Goal: Information Seeking & Learning: Learn about a topic

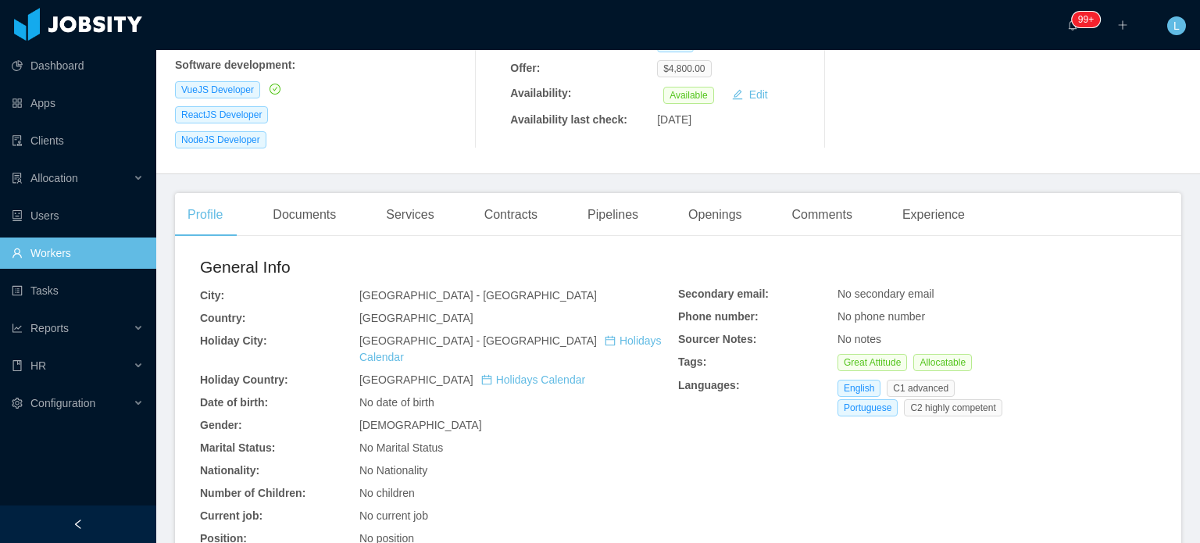
scroll to position [312, 0]
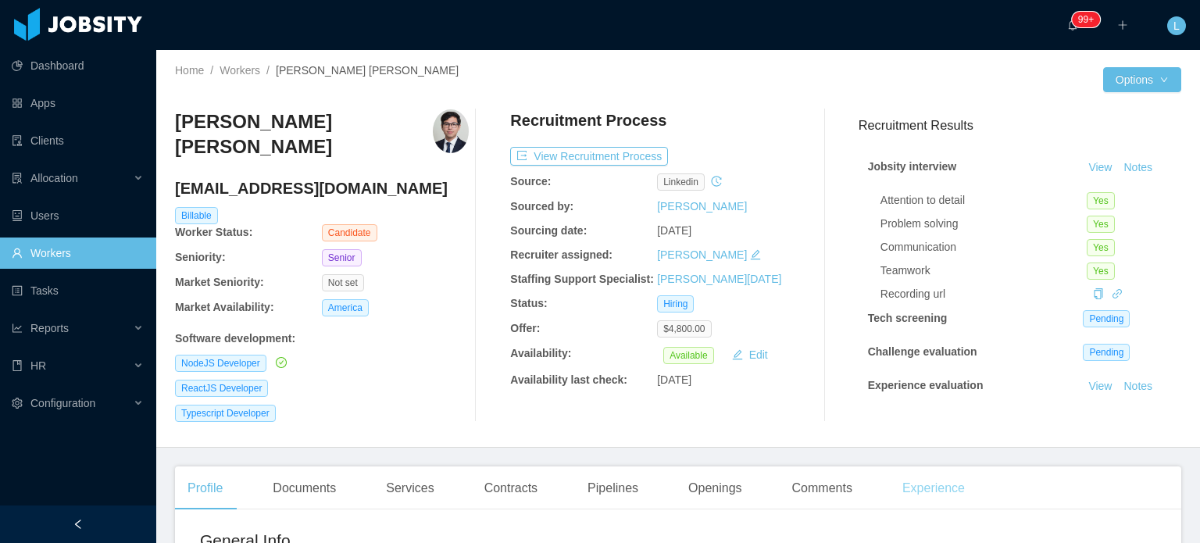
click at [921, 476] on div "Experience" at bounding box center [932, 488] width 87 height 44
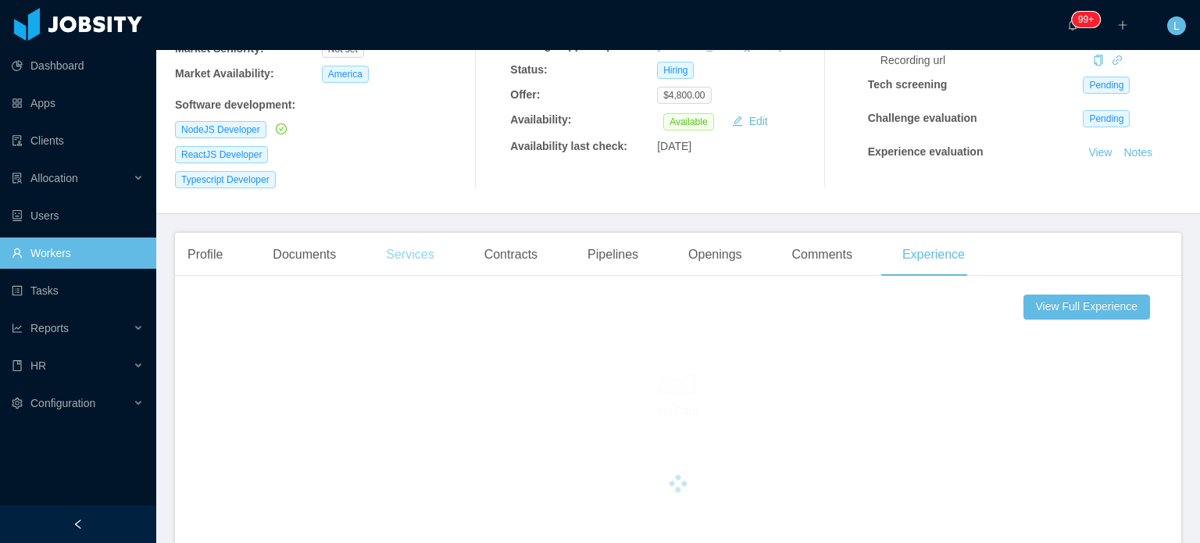
scroll to position [234, 0]
click at [224, 249] on div "Profile" at bounding box center [205, 254] width 60 height 44
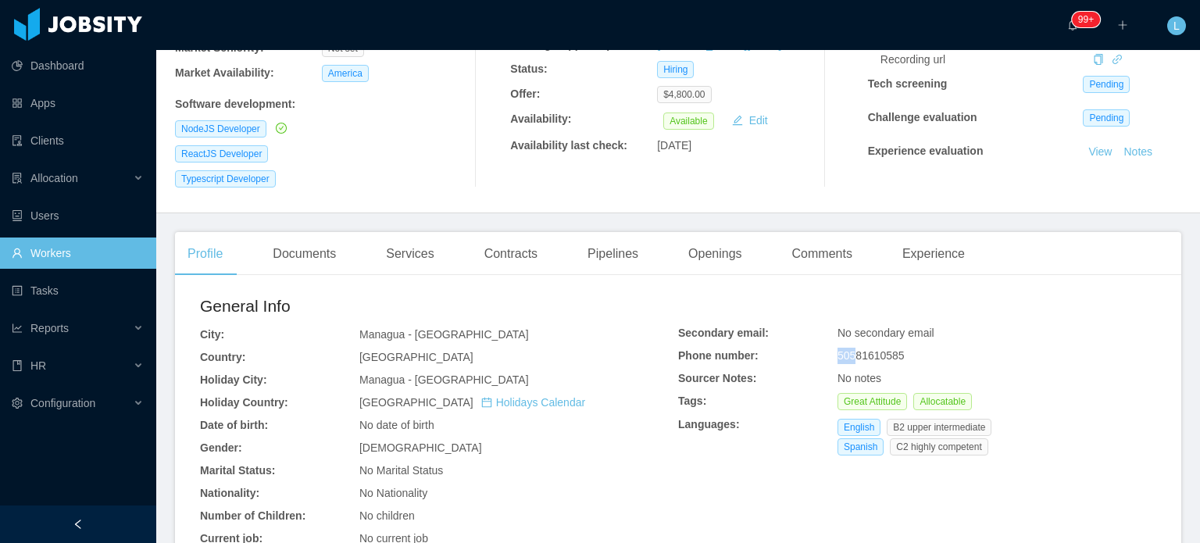
drag, startPoint x: 832, startPoint y: 346, endPoint x: 847, endPoint y: 346, distance: 14.8
click at [847, 349] on span "50581610585" at bounding box center [870, 355] width 67 height 12
click at [848, 349] on span "50581610585" at bounding box center [870, 355] width 67 height 12
click at [837, 349] on span "50581610585" at bounding box center [870, 355] width 67 height 12
click at [827, 348] on div "Phone number:" at bounding box center [757, 356] width 159 height 16
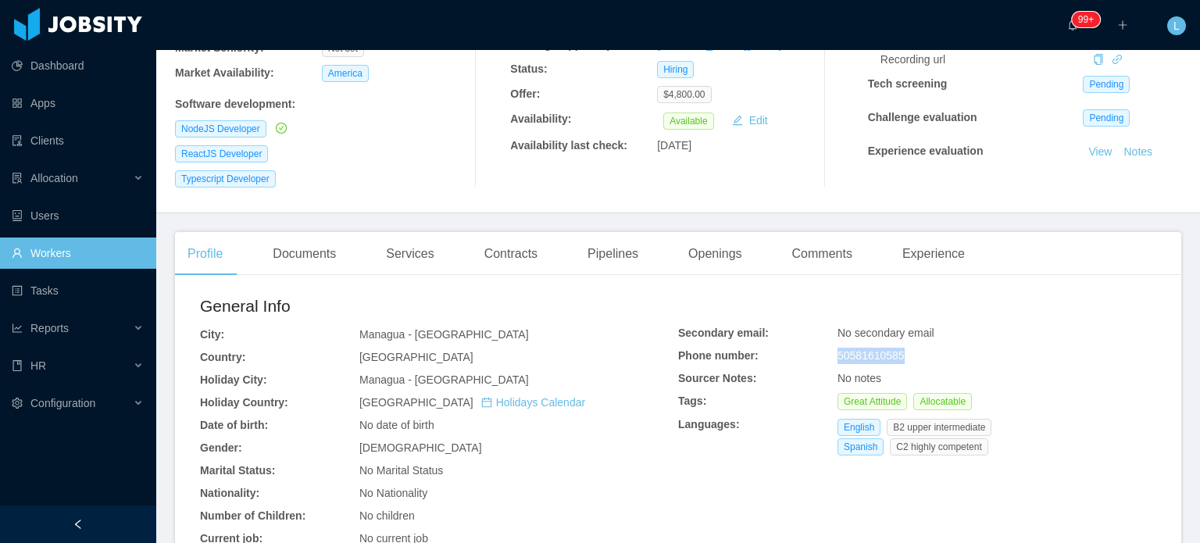
drag, startPoint x: 830, startPoint y: 346, endPoint x: 909, endPoint y: 346, distance: 78.9
click at [909, 348] on div "50581610585" at bounding box center [996, 356] width 319 height 16
copy span "50581610585"
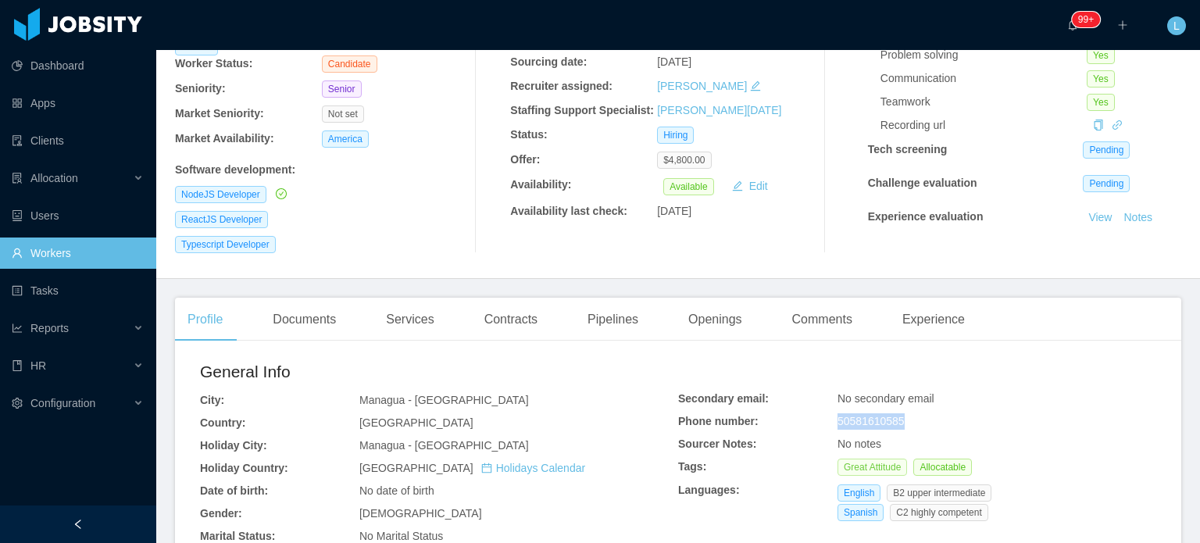
scroll to position [234, 0]
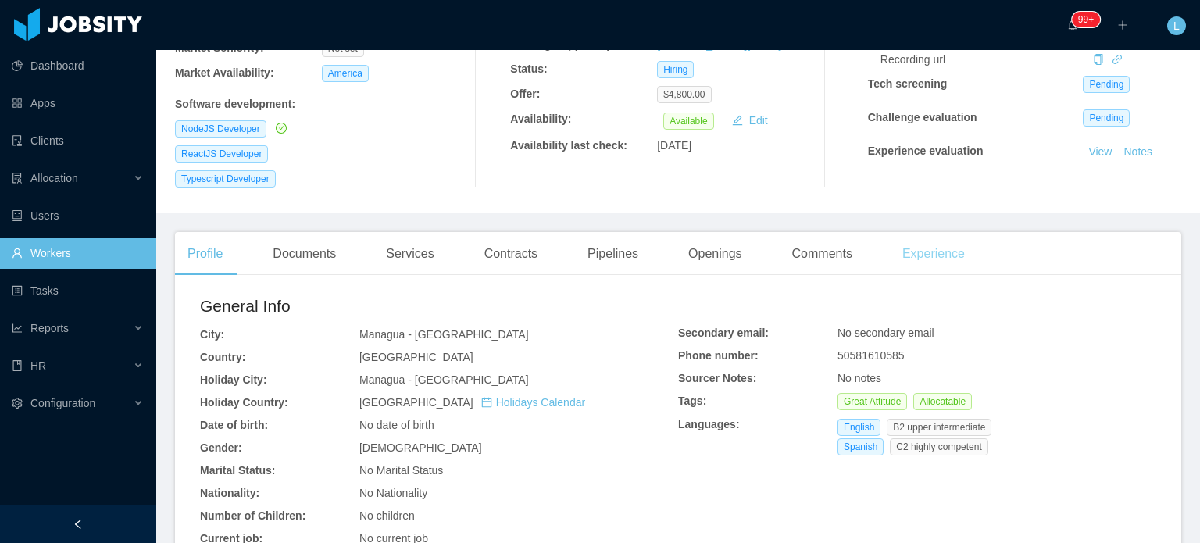
click at [936, 252] on div "Experience" at bounding box center [932, 254] width 87 height 44
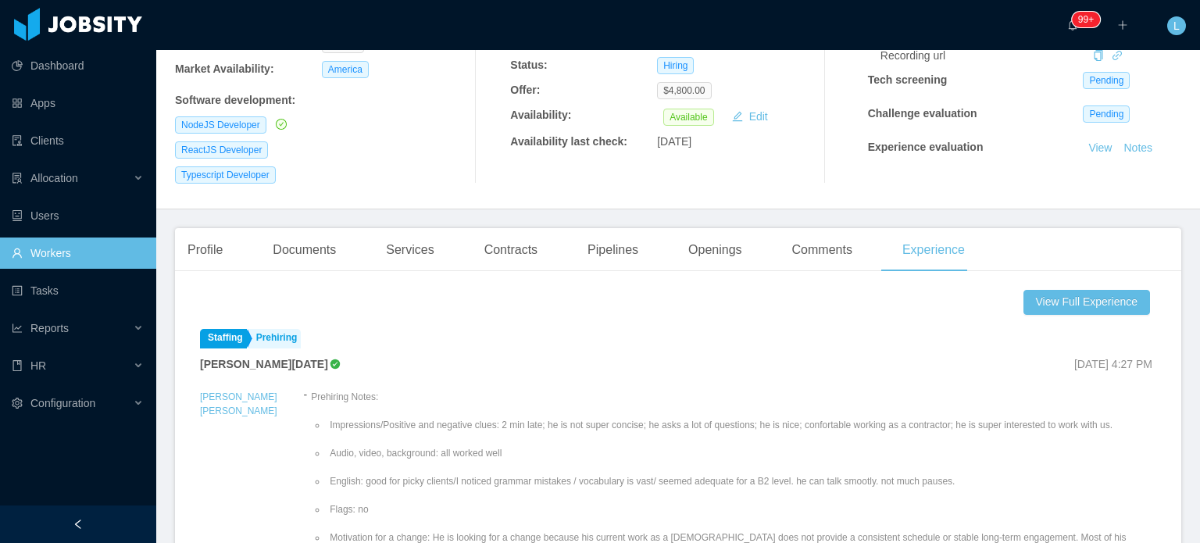
scroll to position [234, 0]
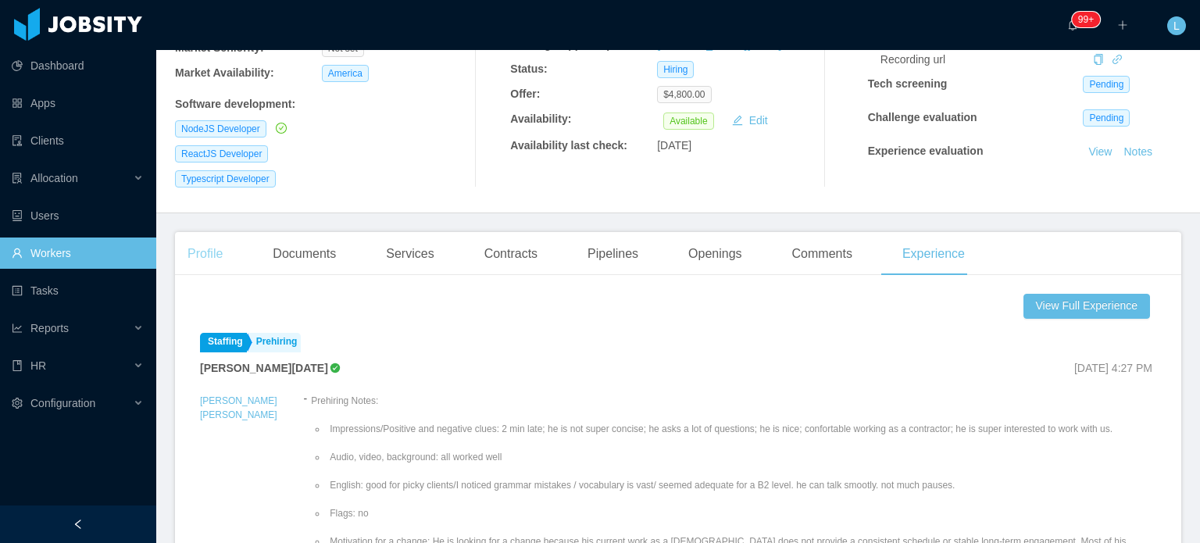
click at [212, 246] on div "Profile" at bounding box center [205, 254] width 60 height 44
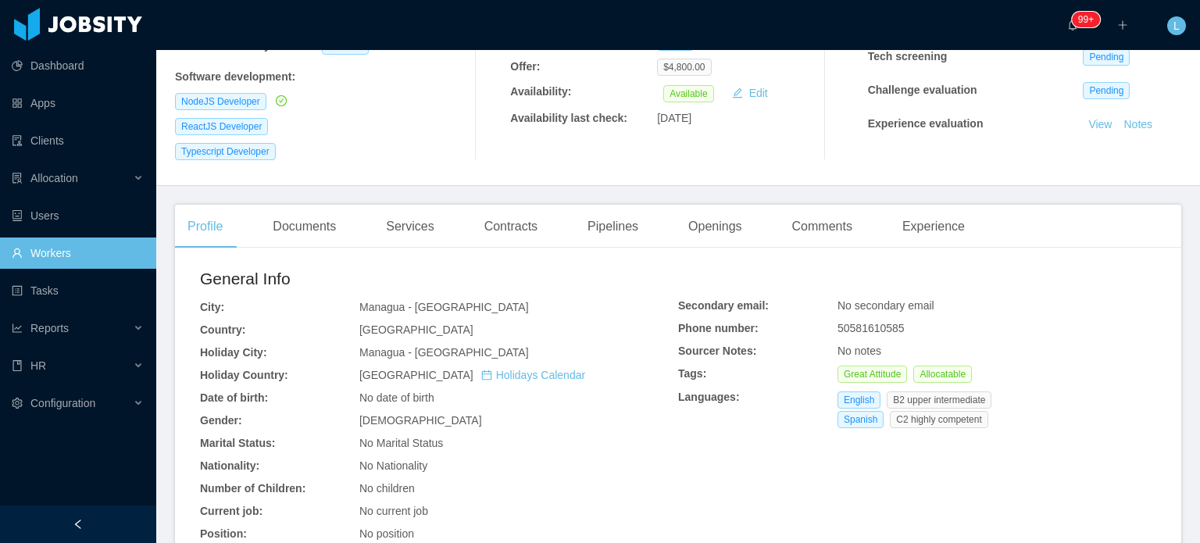
scroll to position [312, 0]
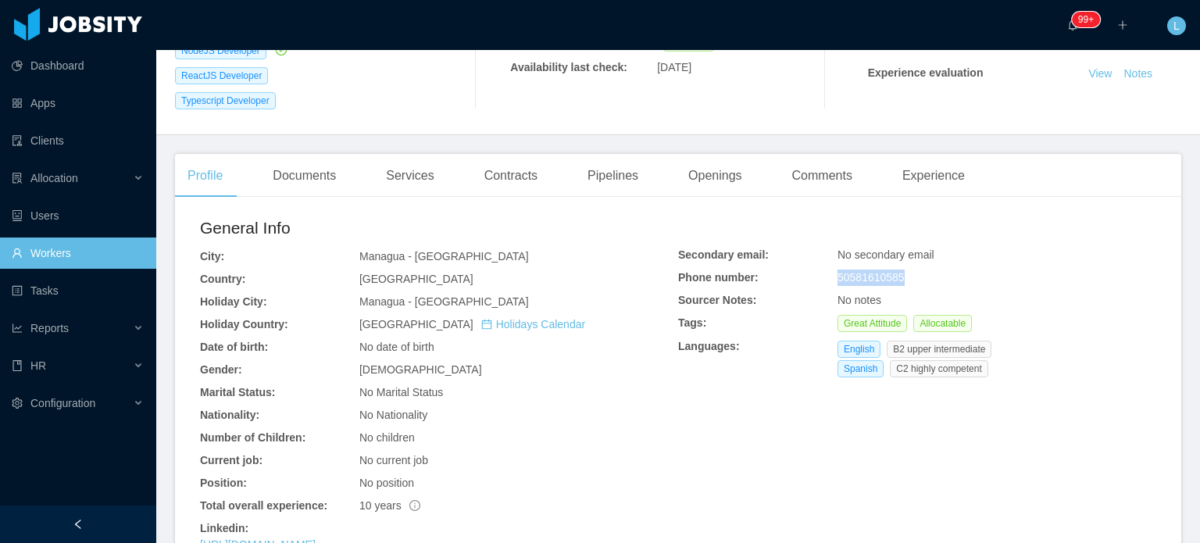
drag, startPoint x: 829, startPoint y: 268, endPoint x: 915, endPoint y: 269, distance: 85.9
click at [914, 269] on div "50581610585" at bounding box center [996, 277] width 319 height 16
copy span "50581610585"
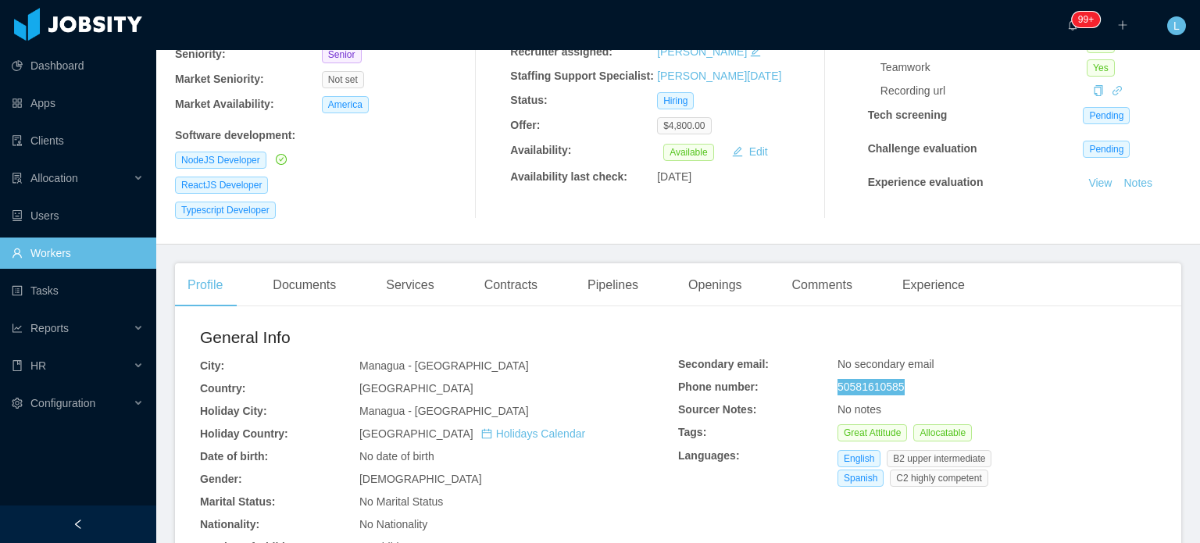
scroll to position [0, 0]
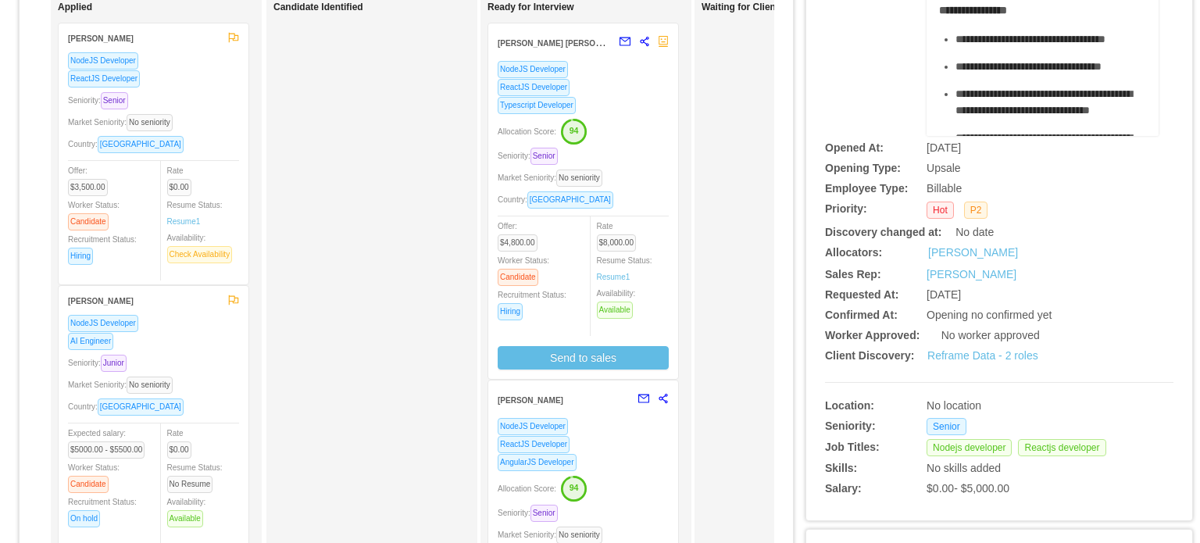
scroll to position [234, 0]
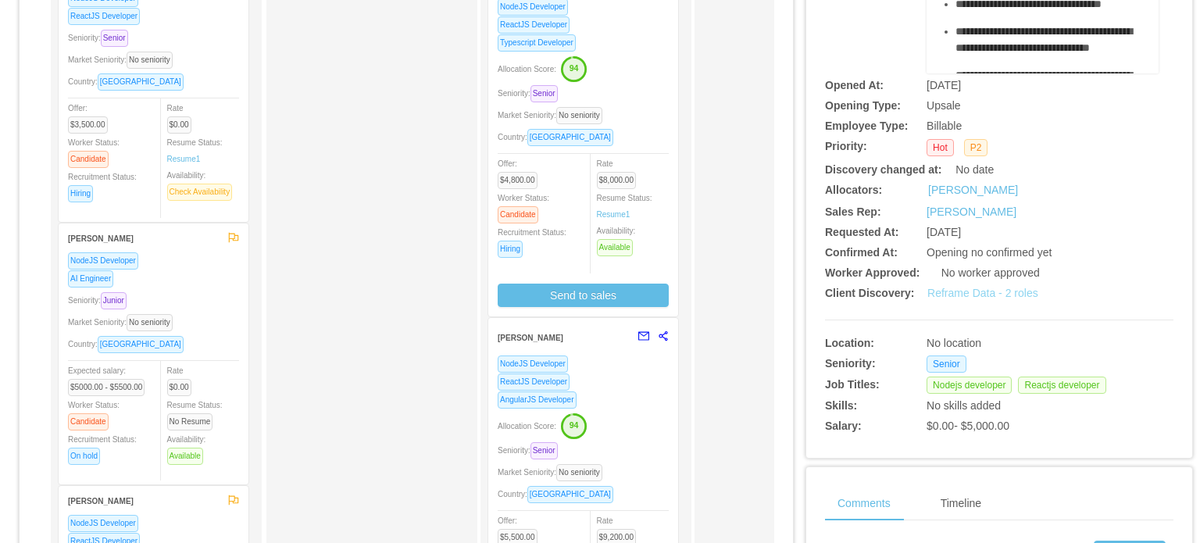
click at [956, 299] on link "Reframe Data - 2 roles" at bounding box center [982, 293] width 111 height 12
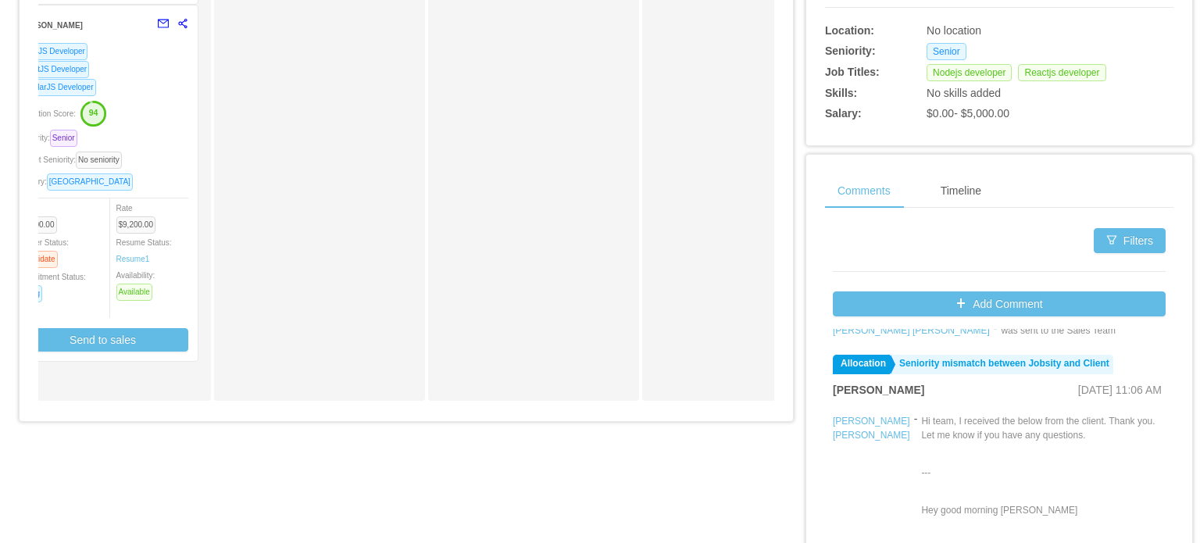
scroll to position [390, 0]
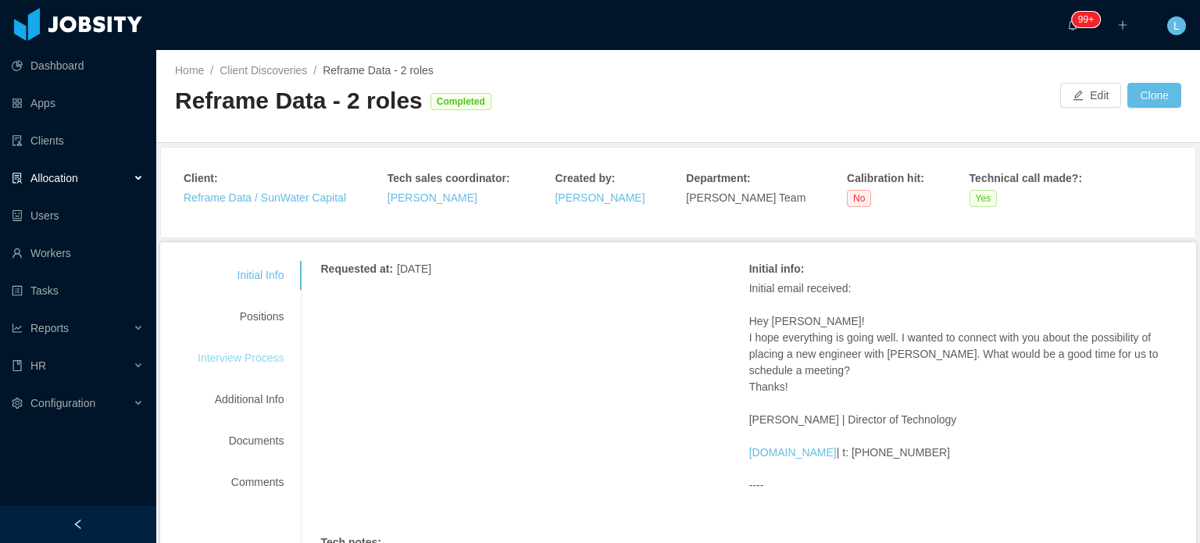
click at [255, 357] on div "Interview Process" at bounding box center [240, 358] width 123 height 29
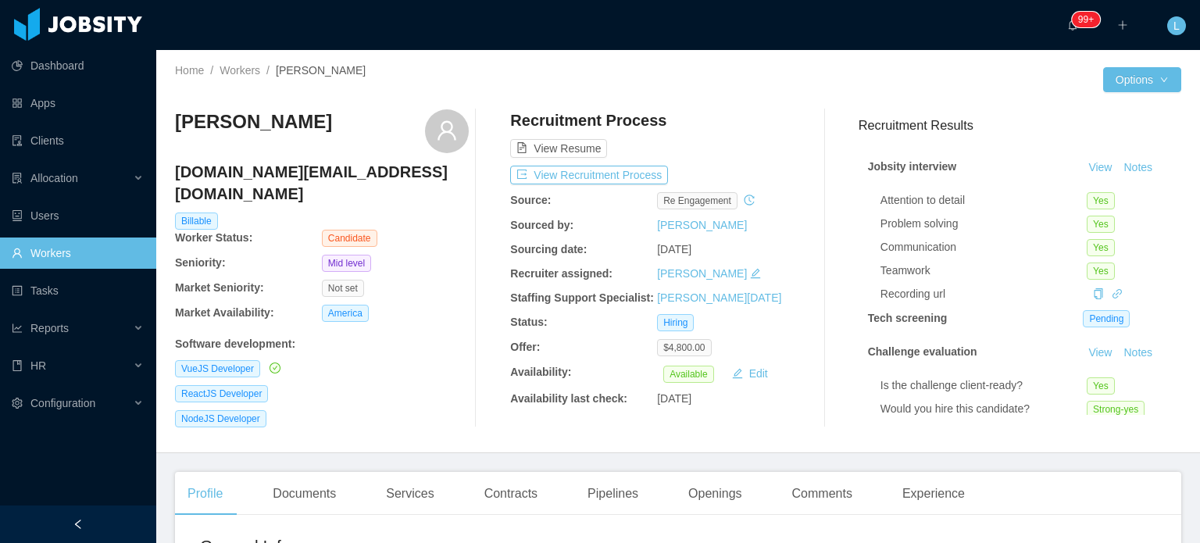
click at [295, 170] on h4 "[DOMAIN_NAME][EMAIL_ADDRESS][DOMAIN_NAME]" at bounding box center [322, 183] width 294 height 44
click at [295, 170] on h4 "ksouza.dev@gmail.com" at bounding box center [322, 183] width 294 height 44
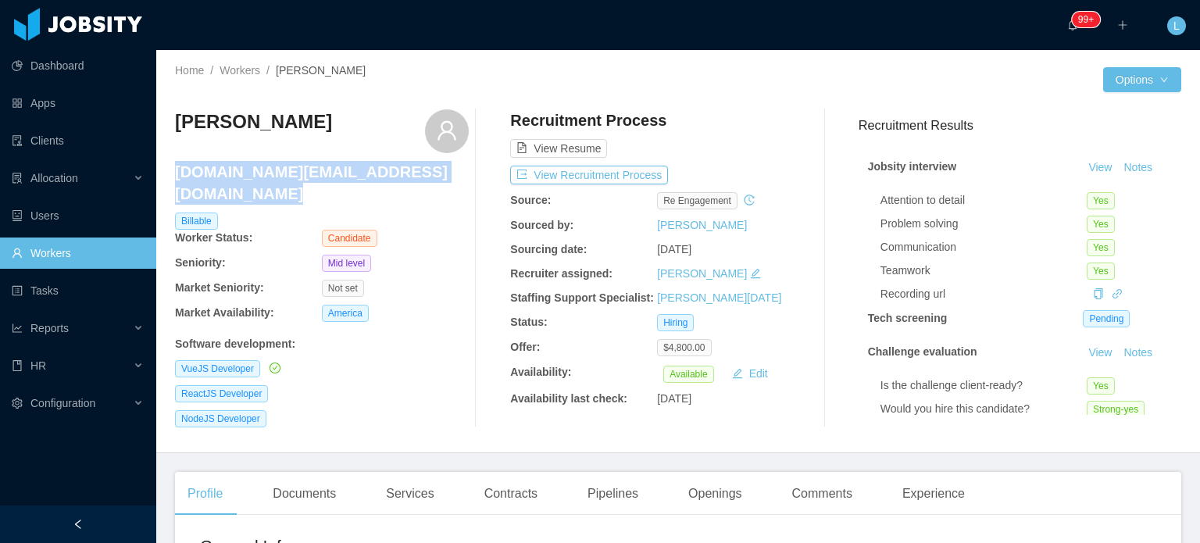
click at [295, 170] on h4 "ksouza.dev@gmail.com" at bounding box center [322, 183] width 294 height 44
copy h4 "ksouza.dev@gmail.com"
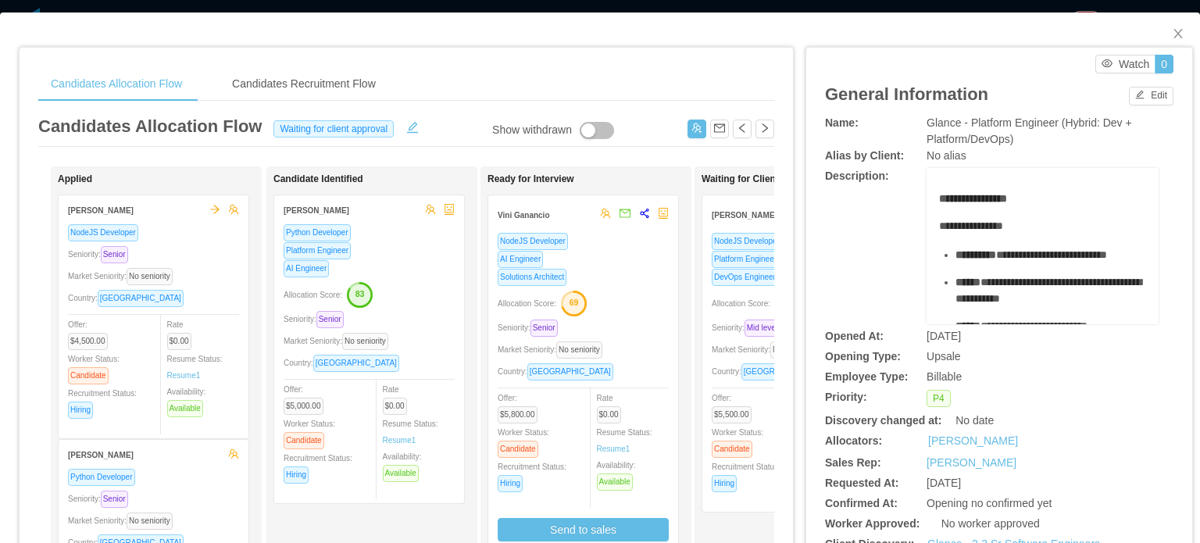
click at [731, 323] on span "Seniority: Mid level" at bounding box center [748, 327] width 74 height 9
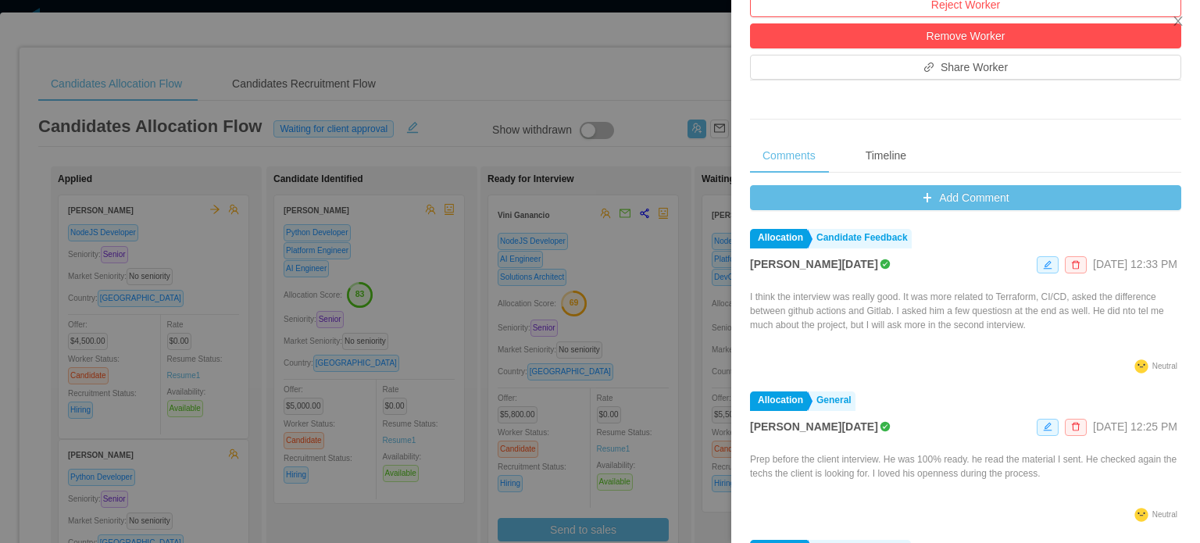
scroll to position [625, 0]
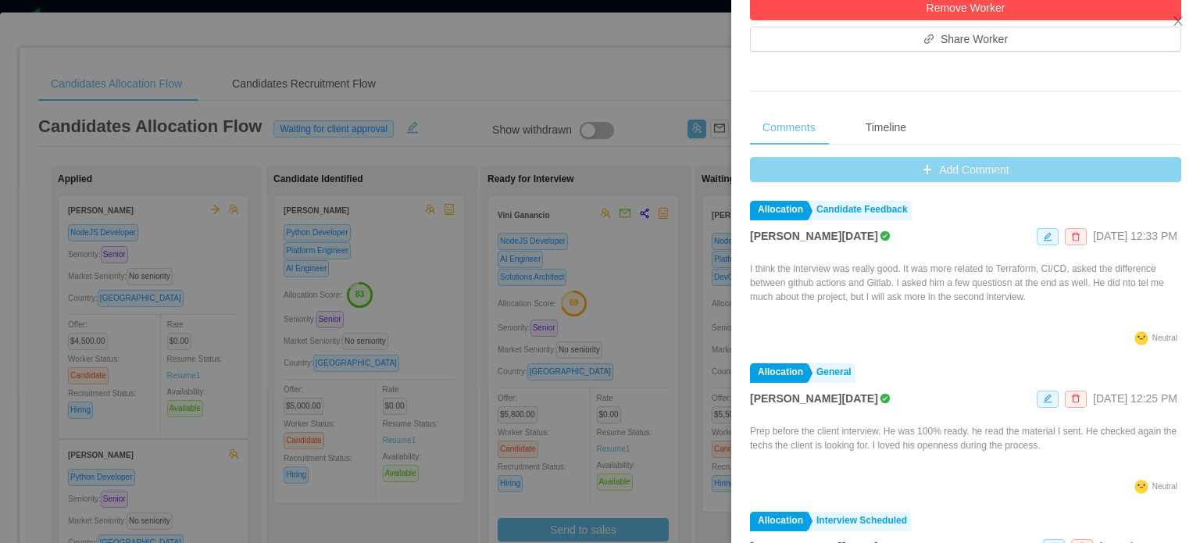
click at [923, 170] on button "Add Comment" at bounding box center [965, 169] width 431 height 25
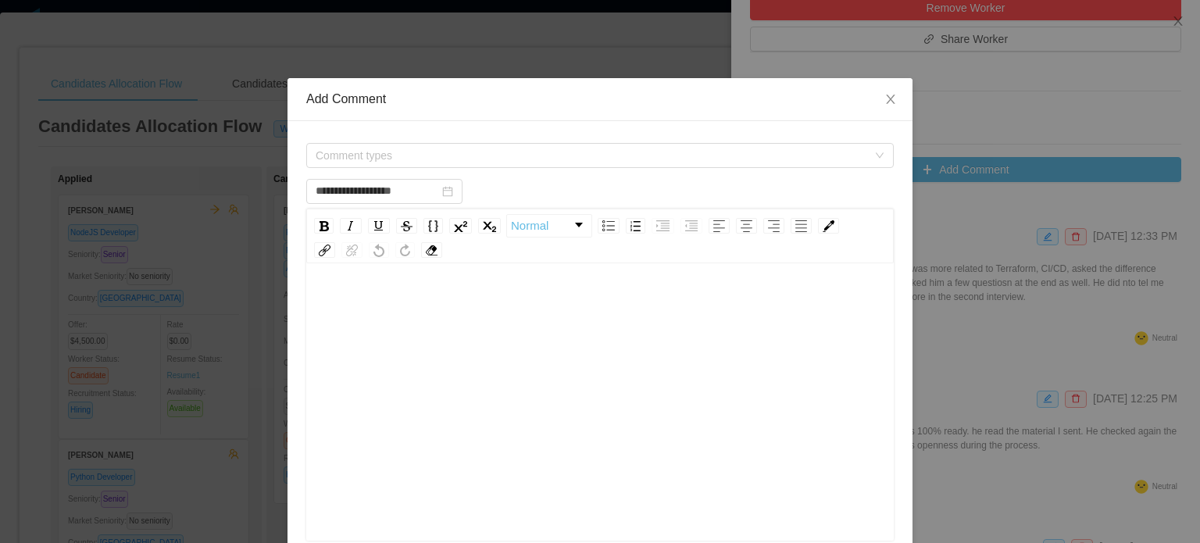
click at [388, 333] on div "rdw-editor" at bounding box center [600, 426] width 563 height 273
type input "**********"
click at [505, 308] on span "**********" at bounding box center [470, 305] width 302 height 11
click at [700, 310] on div "**********" at bounding box center [600, 305] width 563 height 31
click at [740, 297] on div "**********" at bounding box center [600, 305] width 563 height 31
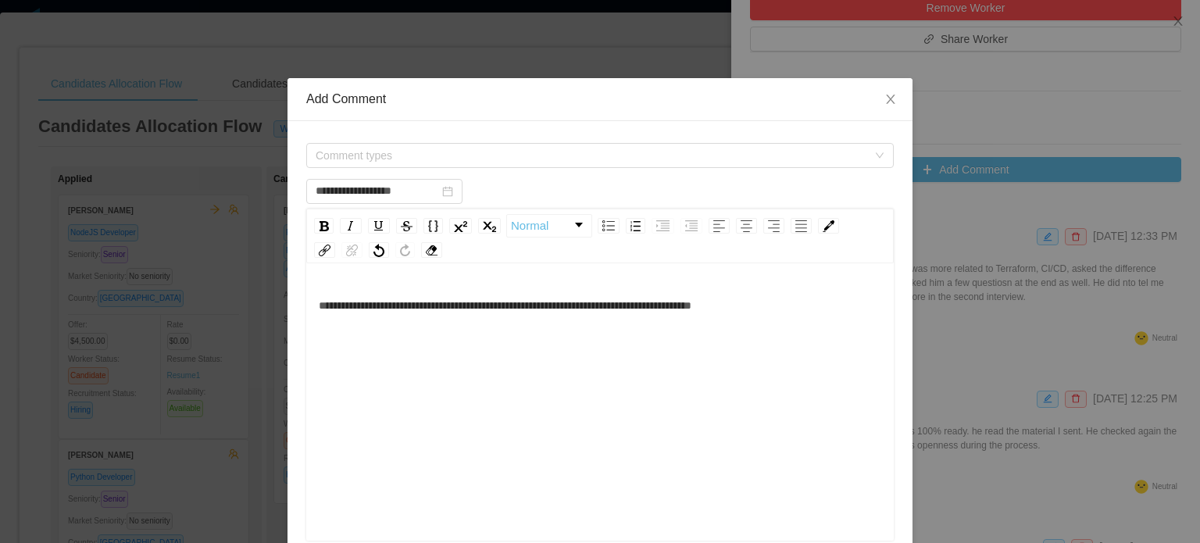
click at [691, 307] on span "**********" at bounding box center [505, 305] width 373 height 11
click at [794, 315] on div "**********" at bounding box center [600, 305] width 563 height 31
click at [690, 305] on span "**********" at bounding box center [505, 305] width 373 height 11
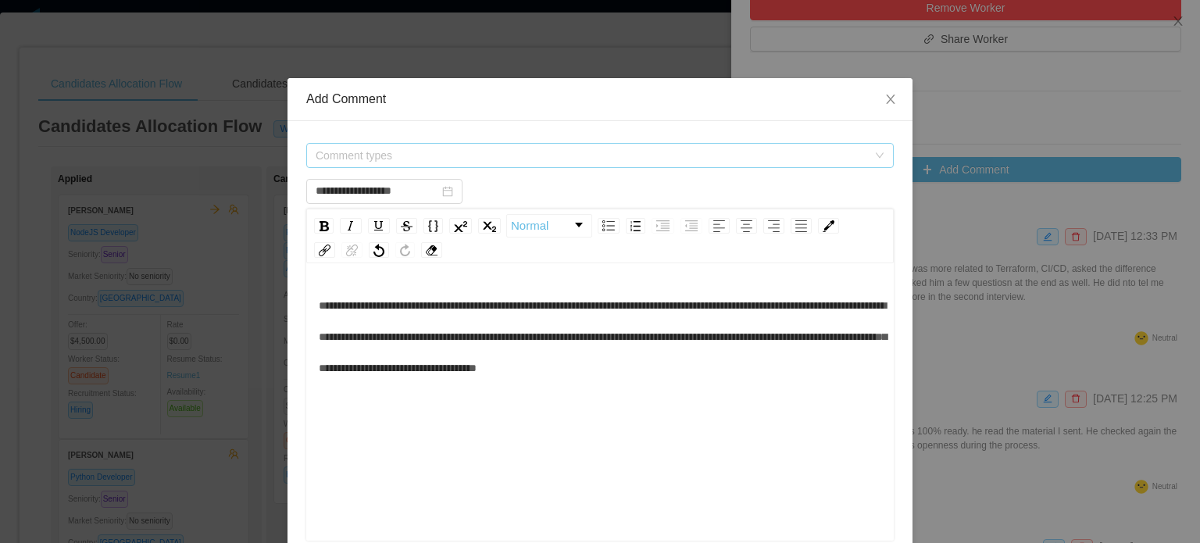
click at [465, 146] on span "Comment types" at bounding box center [594, 155] width 558 height 23
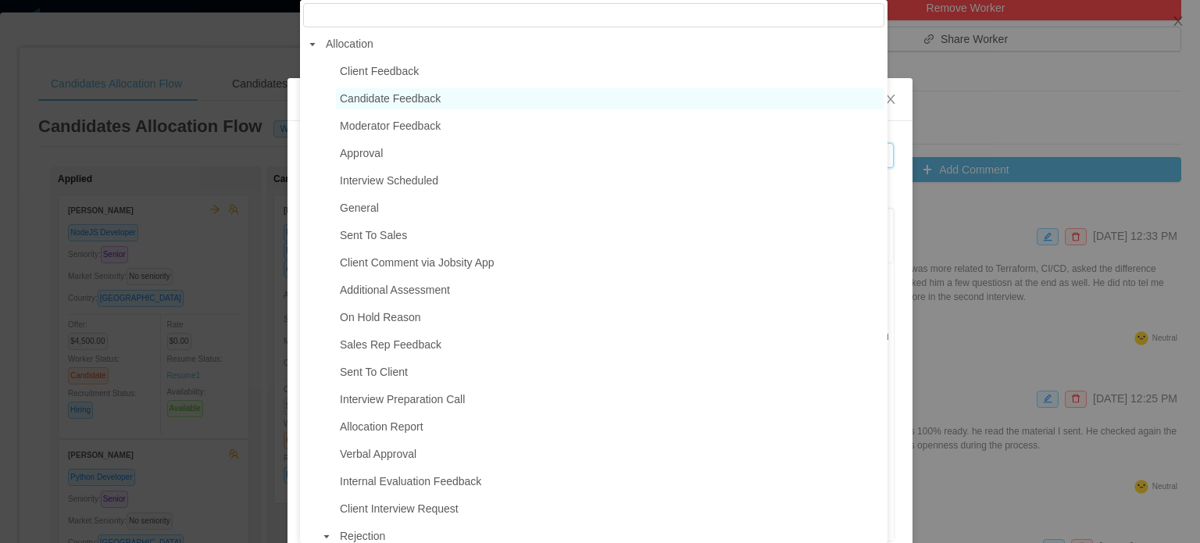
click at [408, 96] on span "Candidate Feedback" at bounding box center [390, 98] width 101 height 12
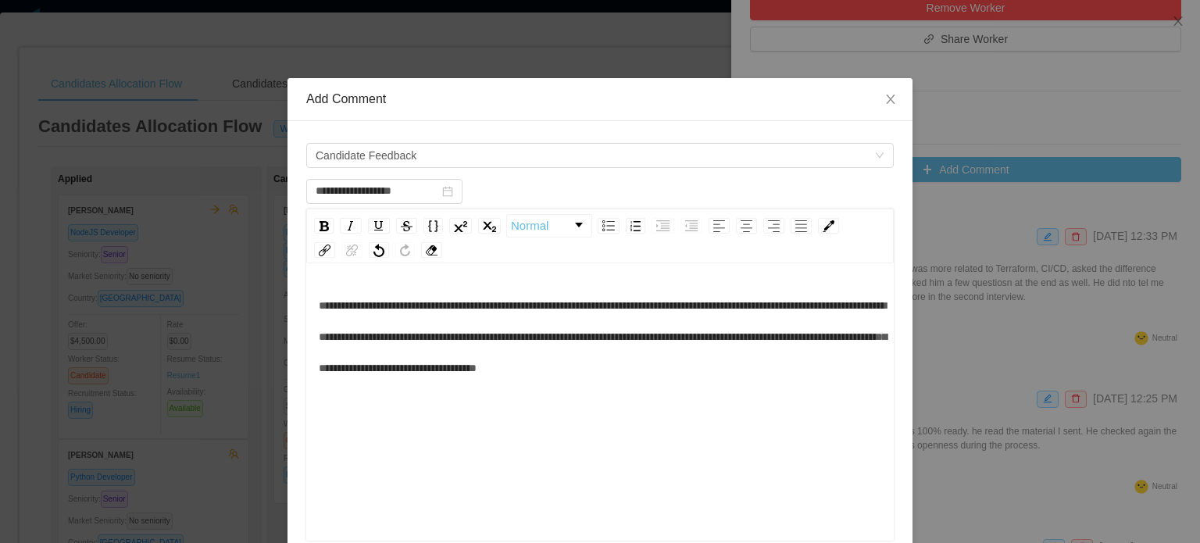
click at [576, 340] on span "**********" at bounding box center [603, 336] width 568 height 73
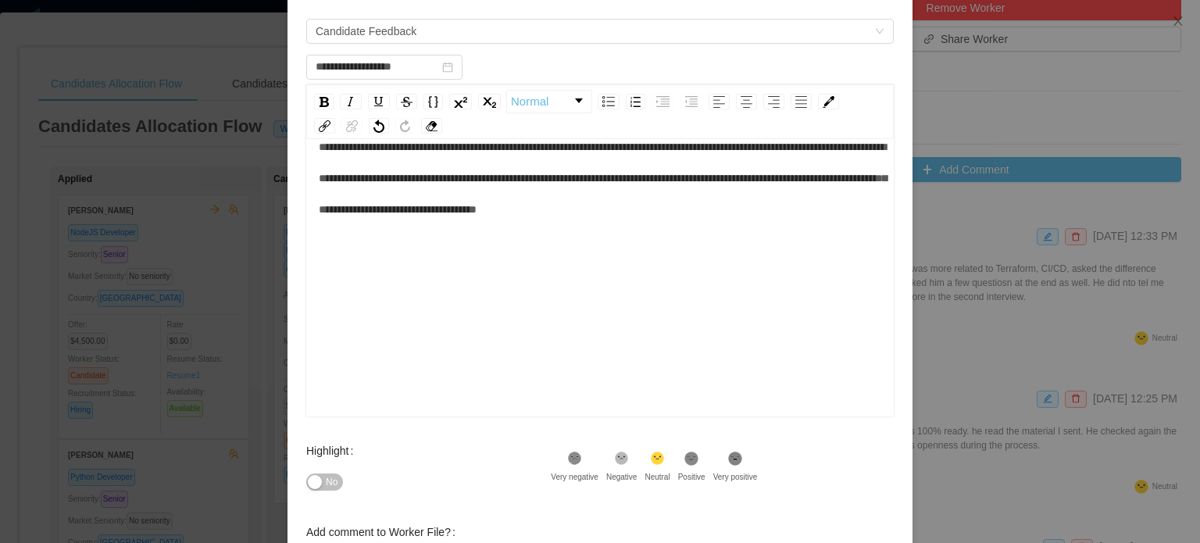
scroll to position [256, 0]
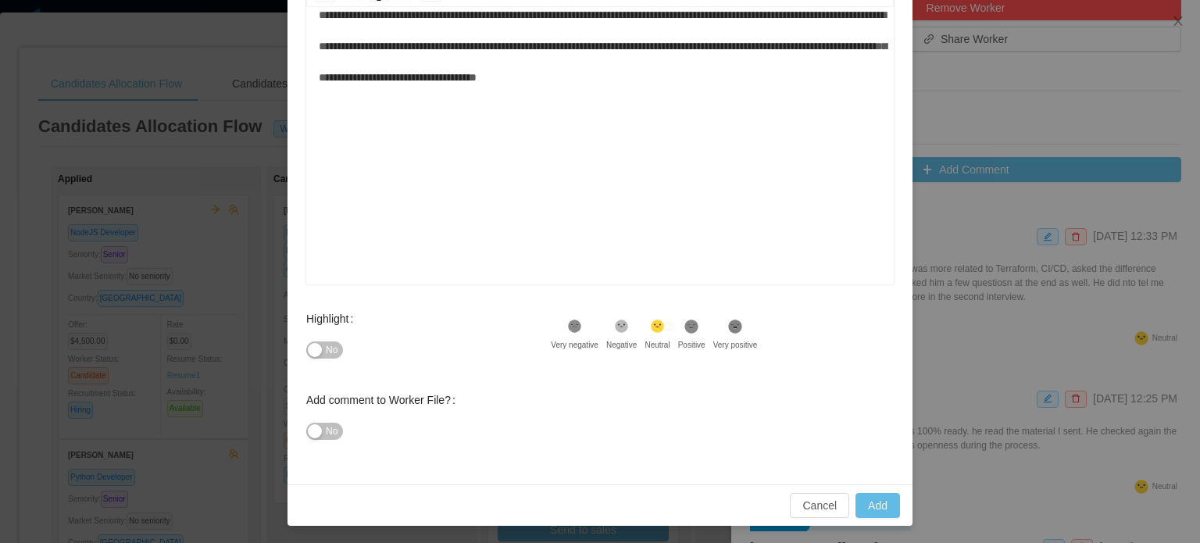
click at [333, 346] on button "No" at bounding box center [324, 349] width 37 height 17
click at [563, 77] on span "**********" at bounding box center [603, 45] width 568 height 73
type input "**********"
click at [859, 504] on button "Add" at bounding box center [877, 505] width 45 height 25
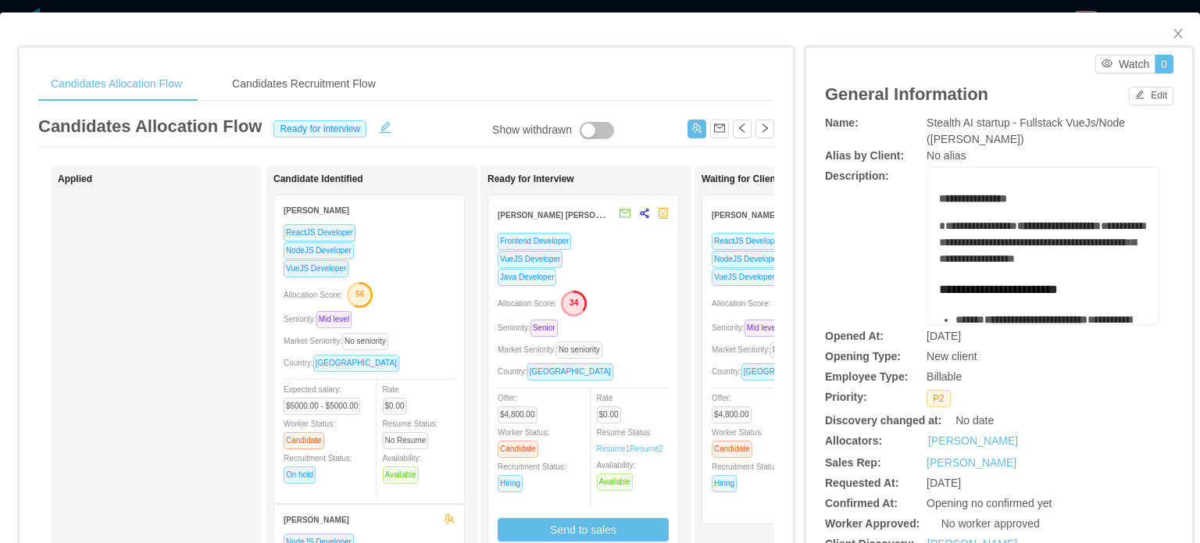
click at [716, 312] on div "Allocation Score: 84" at bounding box center [796, 302] width 171 height 25
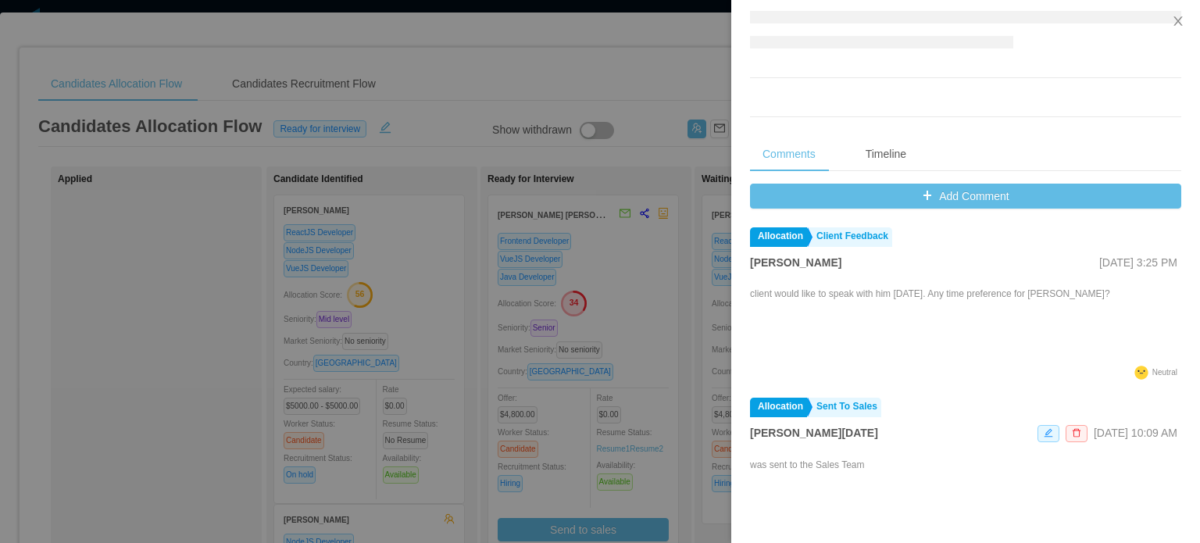
scroll to position [576, 0]
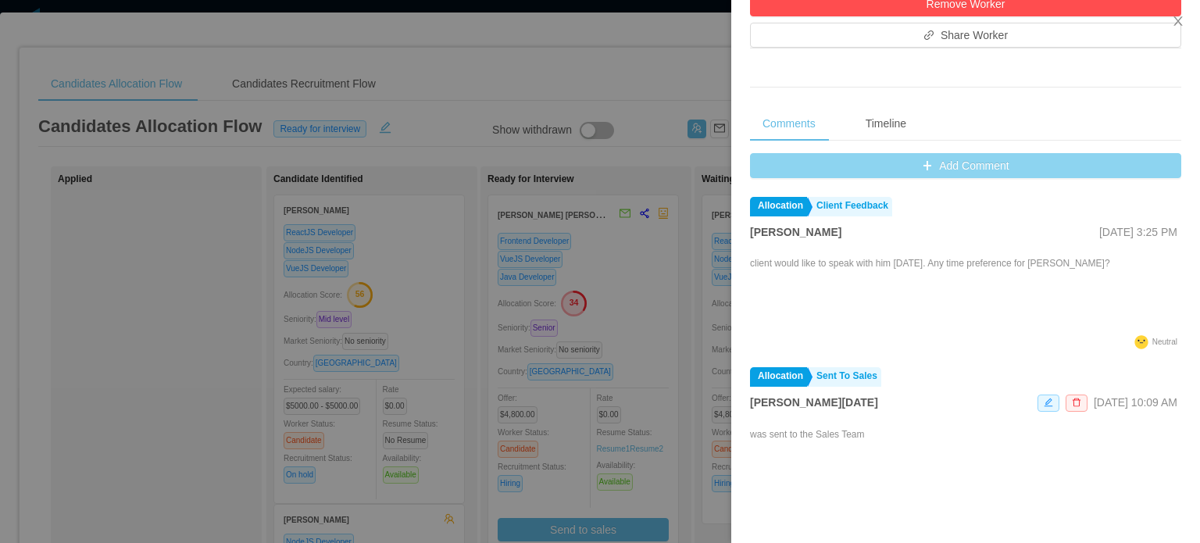
click at [953, 176] on button "Add Comment" at bounding box center [965, 165] width 431 height 25
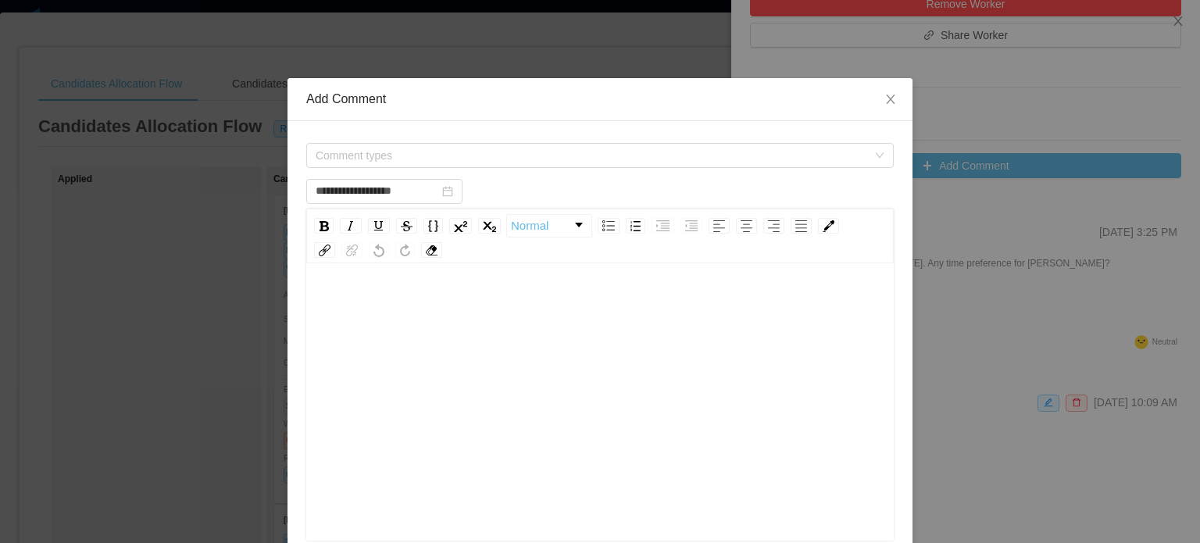
click at [523, 333] on div "rdw-editor" at bounding box center [600, 426] width 563 height 273
click at [382, 157] on span "Comment types" at bounding box center [590, 156] width 551 height 16
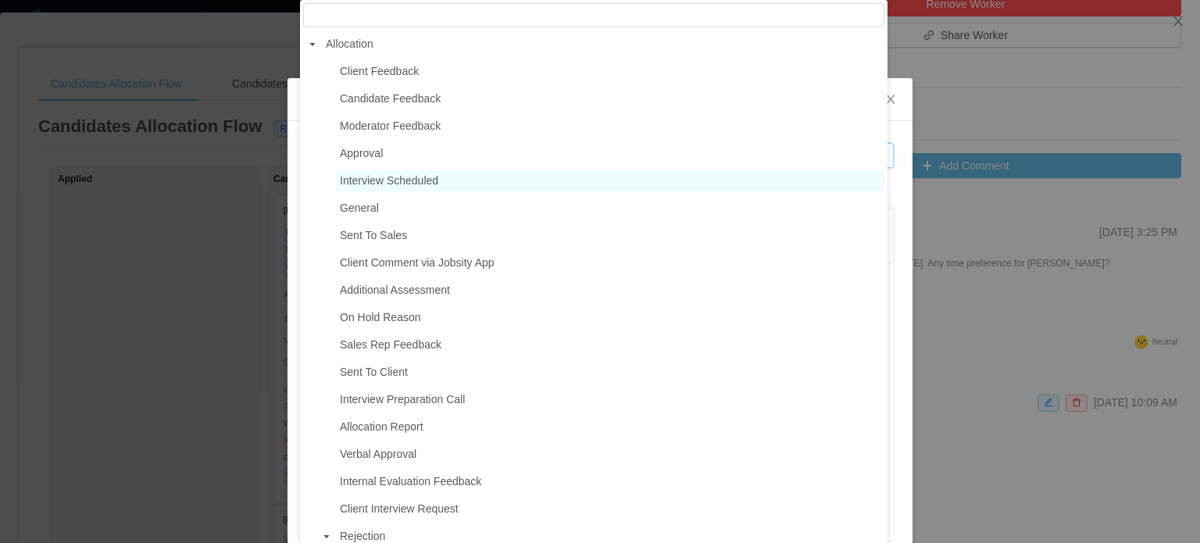
click at [384, 184] on span "Interview Scheduled" at bounding box center [389, 180] width 98 height 12
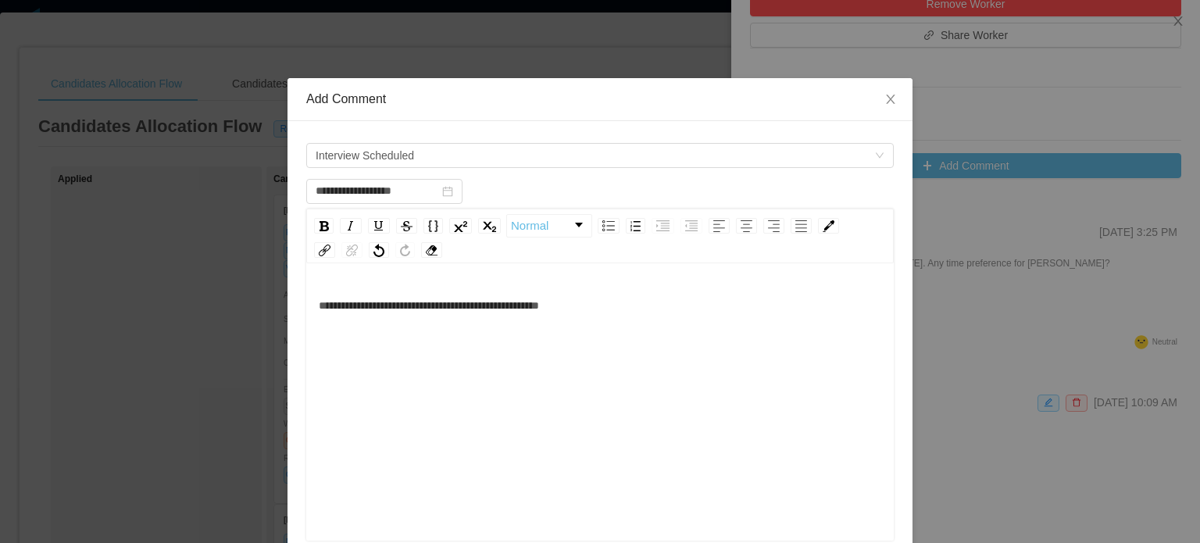
click at [465, 337] on div "**********" at bounding box center [600, 426] width 563 height 273
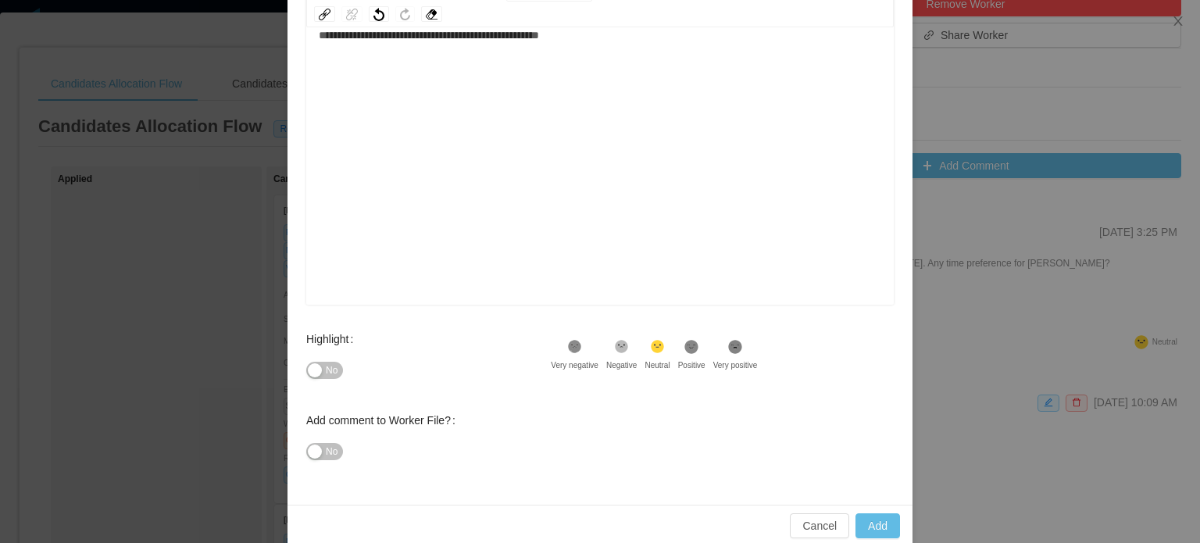
scroll to position [256, 0]
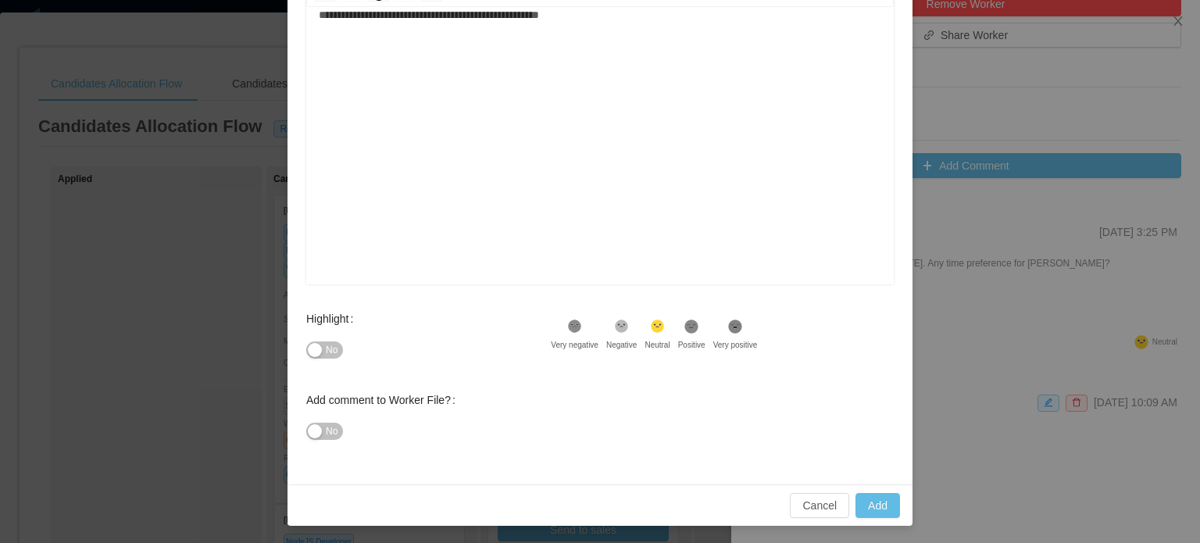
click at [319, 358] on div "No" at bounding box center [428, 349] width 244 height 31
click at [319, 352] on button "No" at bounding box center [324, 349] width 37 height 17
click at [323, 350] on button "Yes" at bounding box center [326, 349] width 41 height 17
click at [688, 192] on div "**********" at bounding box center [600, 135] width 563 height 273
type input "**********"
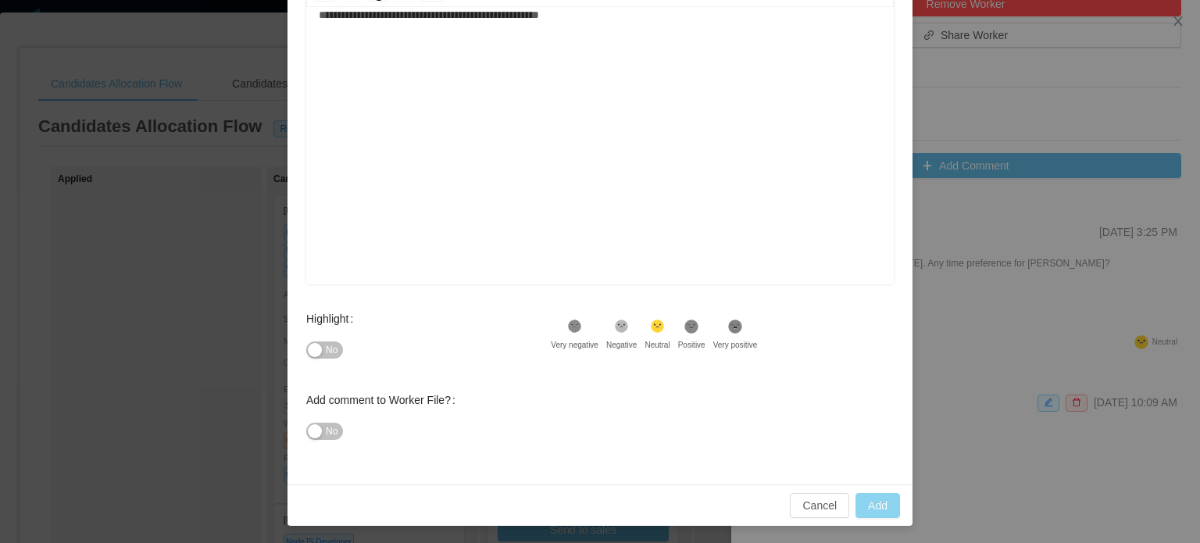
click at [864, 497] on button "Add" at bounding box center [877, 505] width 45 height 25
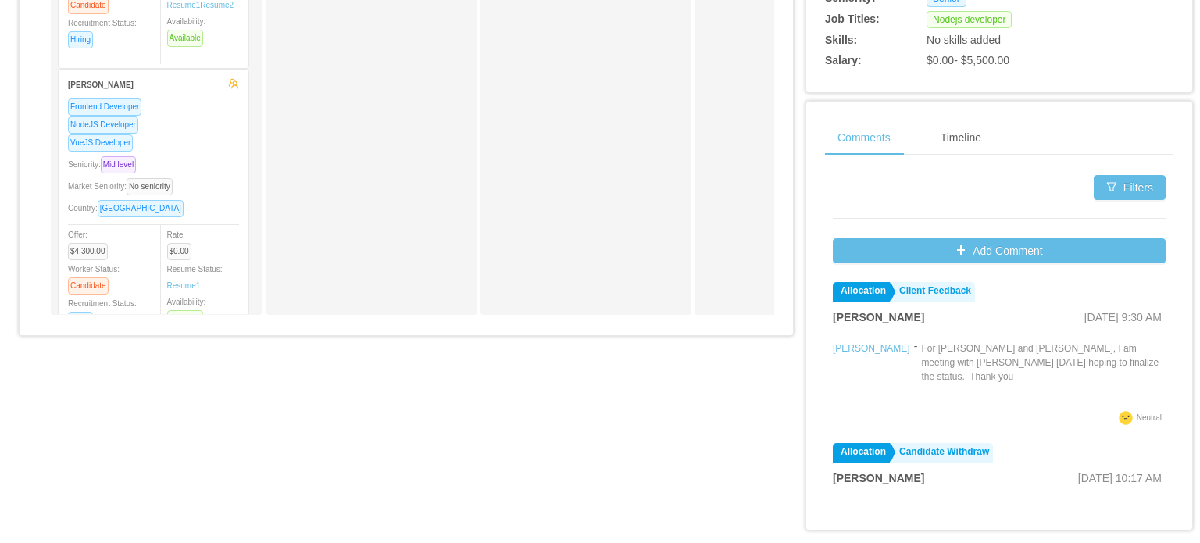
scroll to position [658, 0]
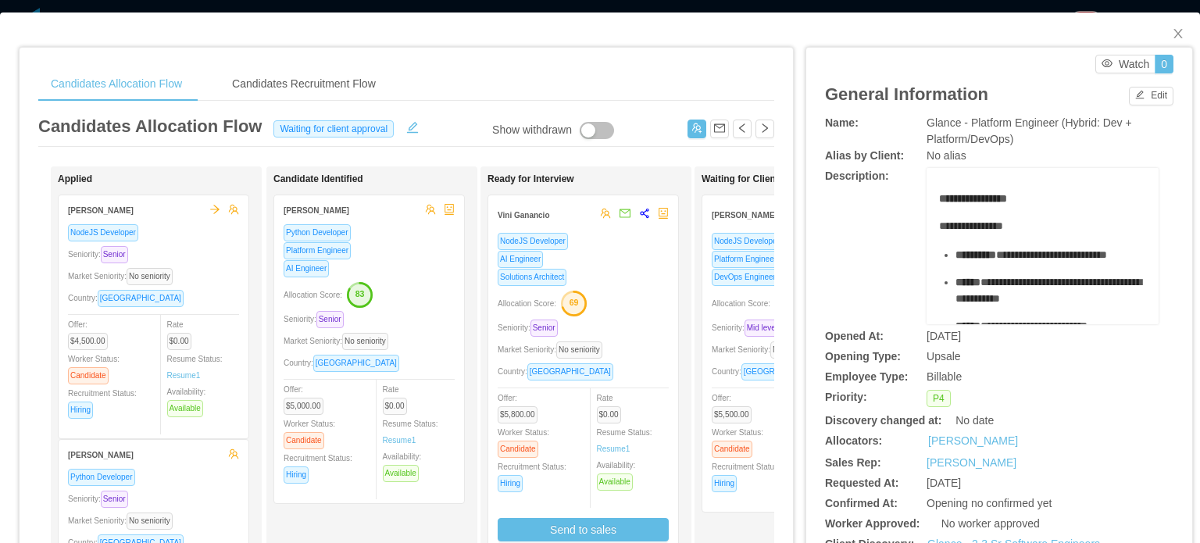
click at [738, 325] on span "Seniority: Mid level" at bounding box center [748, 327] width 74 height 9
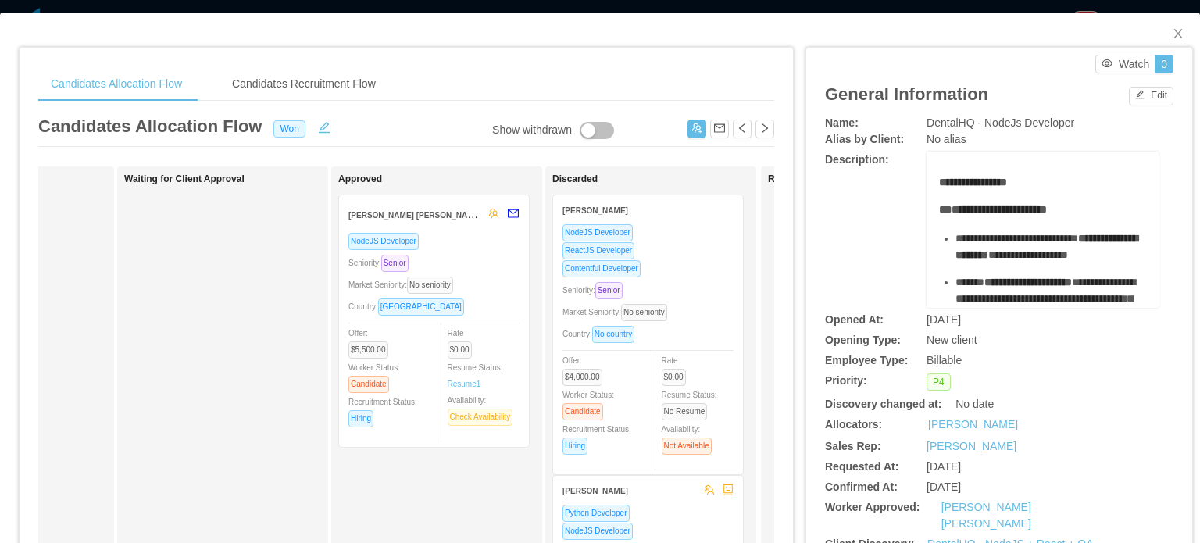
click at [590, 129] on button "button" at bounding box center [596, 130] width 34 height 17
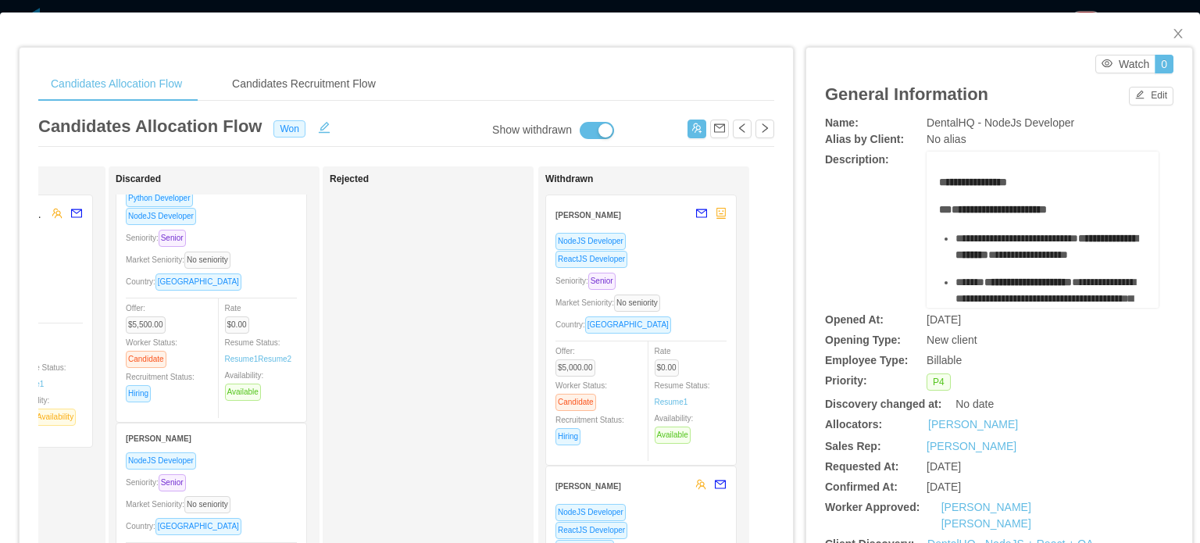
click at [594, 133] on button "button" at bounding box center [596, 130] width 34 height 17
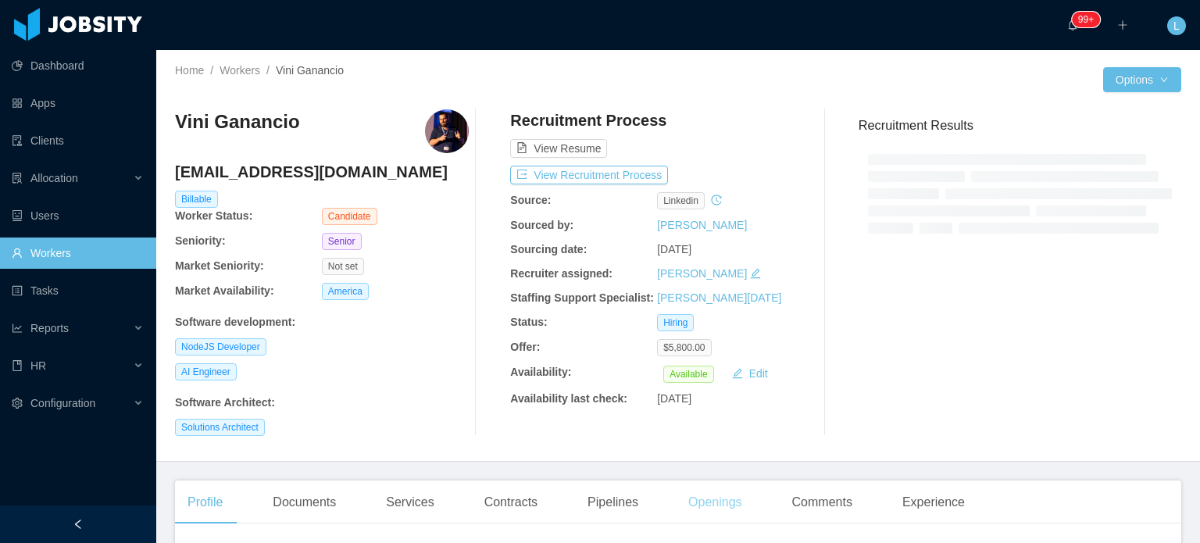
click at [716, 503] on div "Openings" at bounding box center [715, 502] width 79 height 44
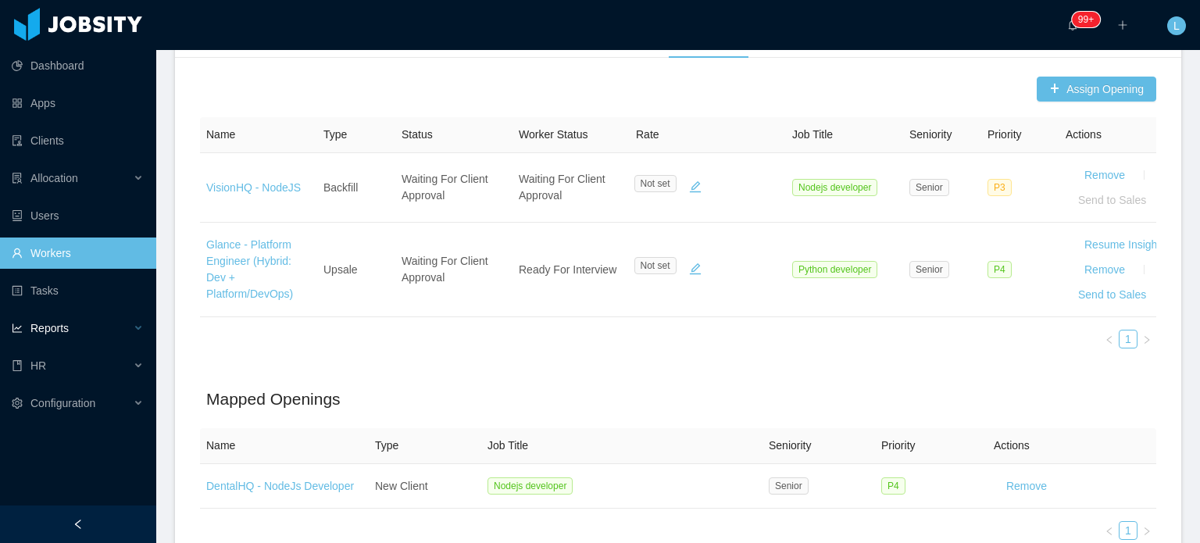
scroll to position [469, 0]
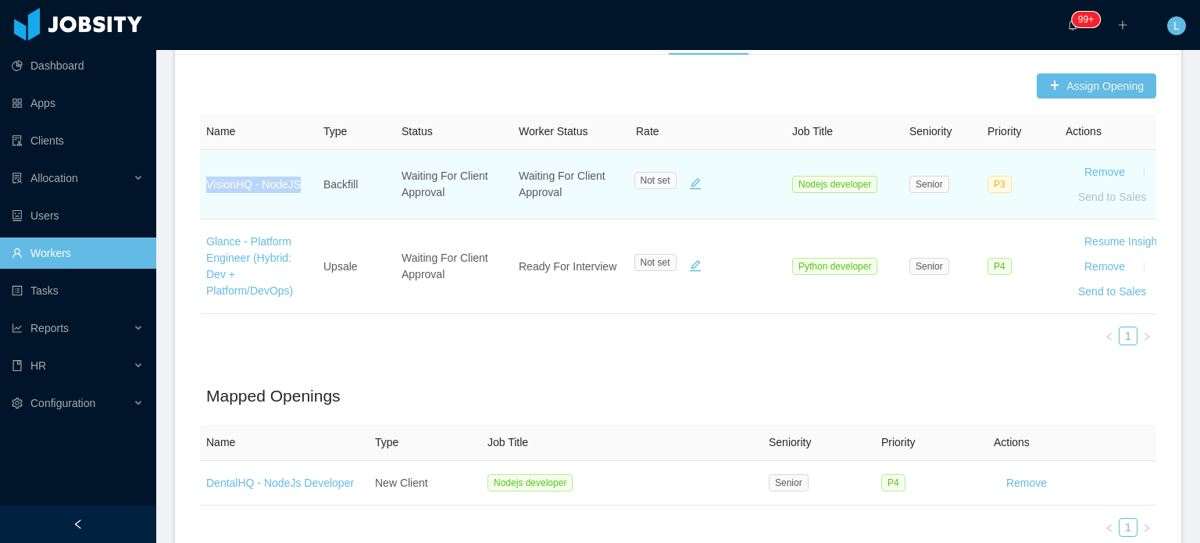
drag, startPoint x: 308, startPoint y: 184, endPoint x: 203, endPoint y: 187, distance: 105.5
click at [203, 187] on td "VisionHQ - NodeJS" at bounding box center [258, 185] width 117 height 70
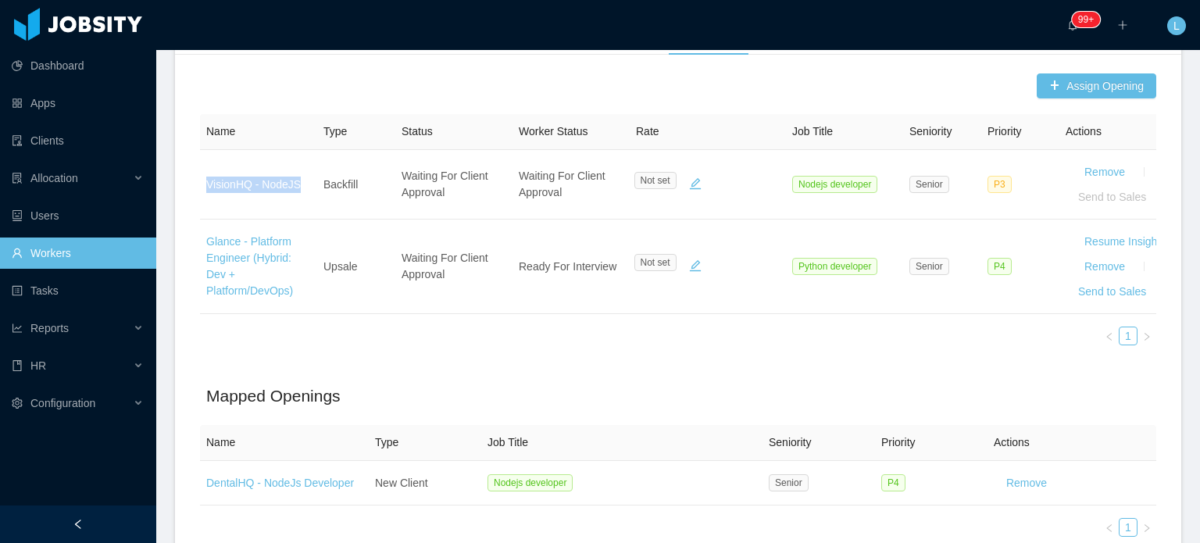
copy link "VisionHQ - NodeJS"
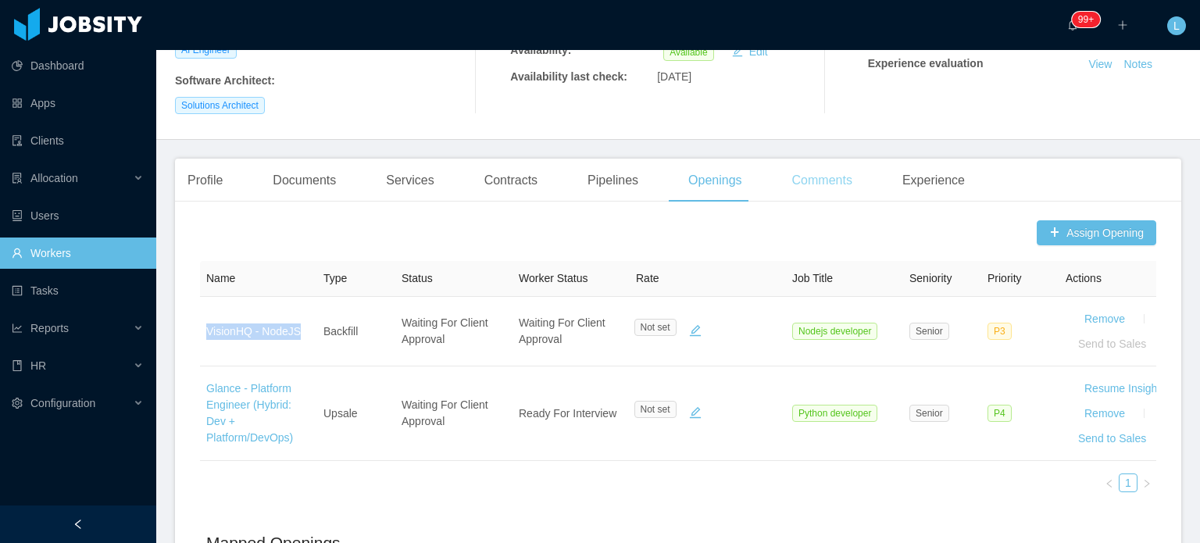
scroll to position [312, 0]
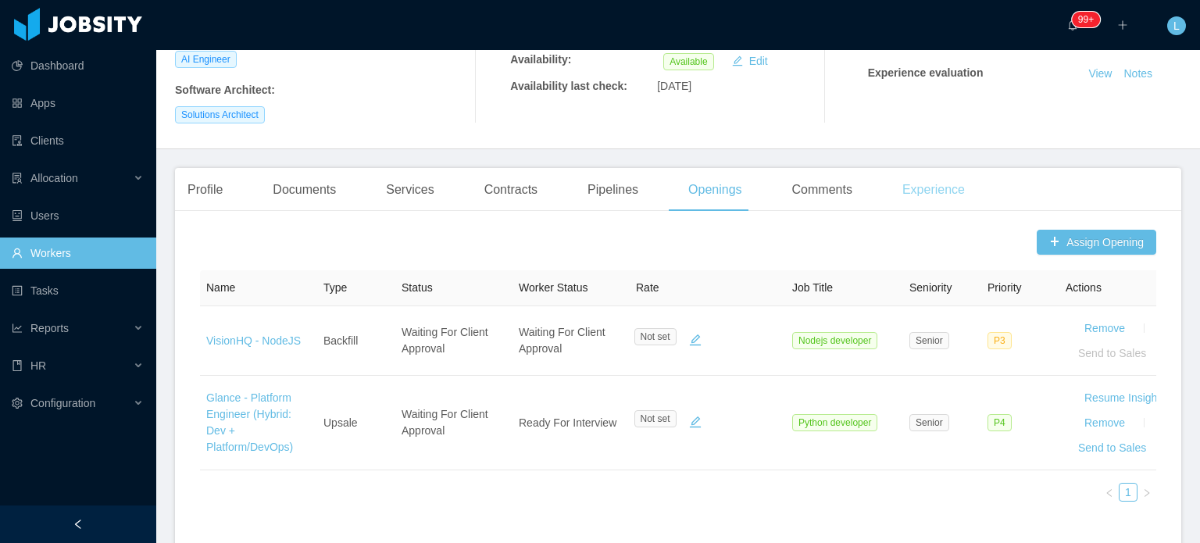
click at [912, 188] on div "Experience" at bounding box center [932, 190] width 87 height 44
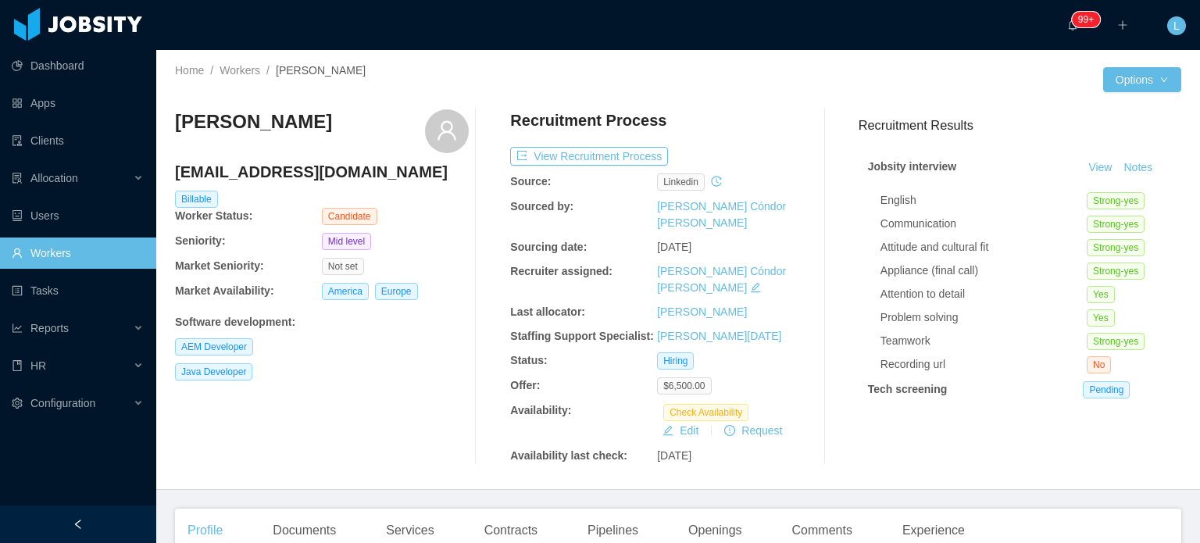
click at [281, 177] on h4 "[EMAIL_ADDRESS][DOMAIN_NAME]" at bounding box center [322, 172] width 294 height 22
copy h4 "[EMAIL_ADDRESS][DOMAIN_NAME]"
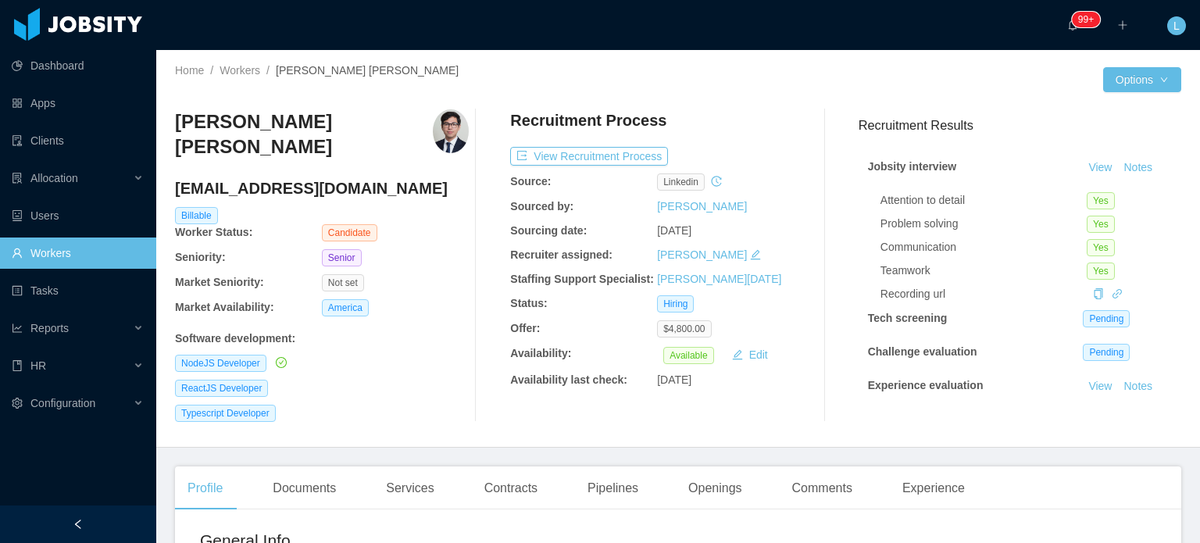
click at [288, 177] on h4 "[EMAIL_ADDRESS][DOMAIN_NAME]" at bounding box center [322, 188] width 294 height 22
copy h4 "[EMAIL_ADDRESS][DOMAIN_NAME]"
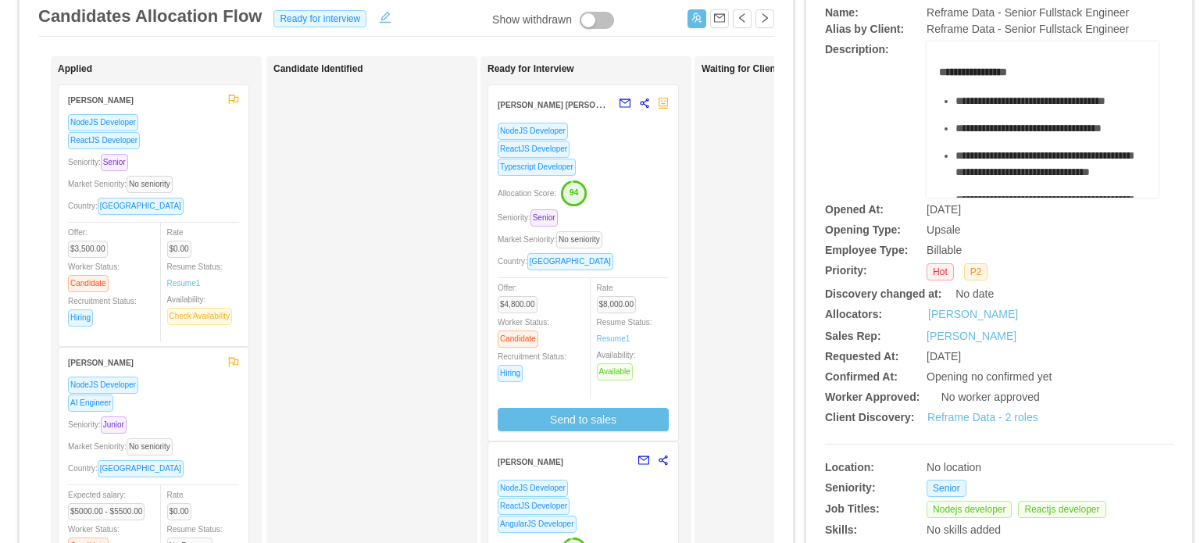
scroll to position [156, 0]
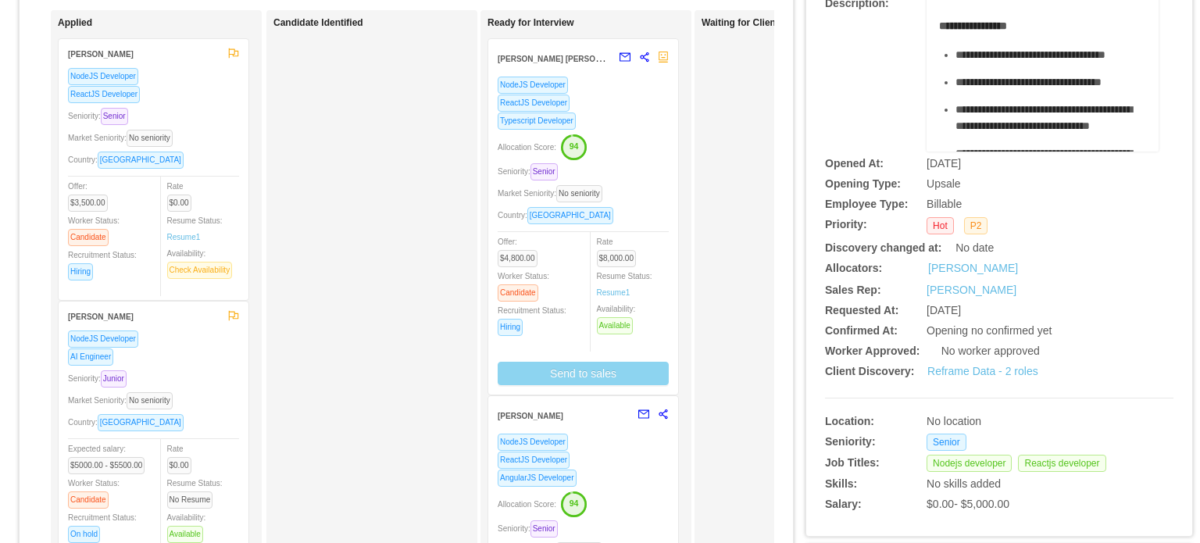
click at [614, 372] on button "Send to sales" at bounding box center [582, 373] width 171 height 23
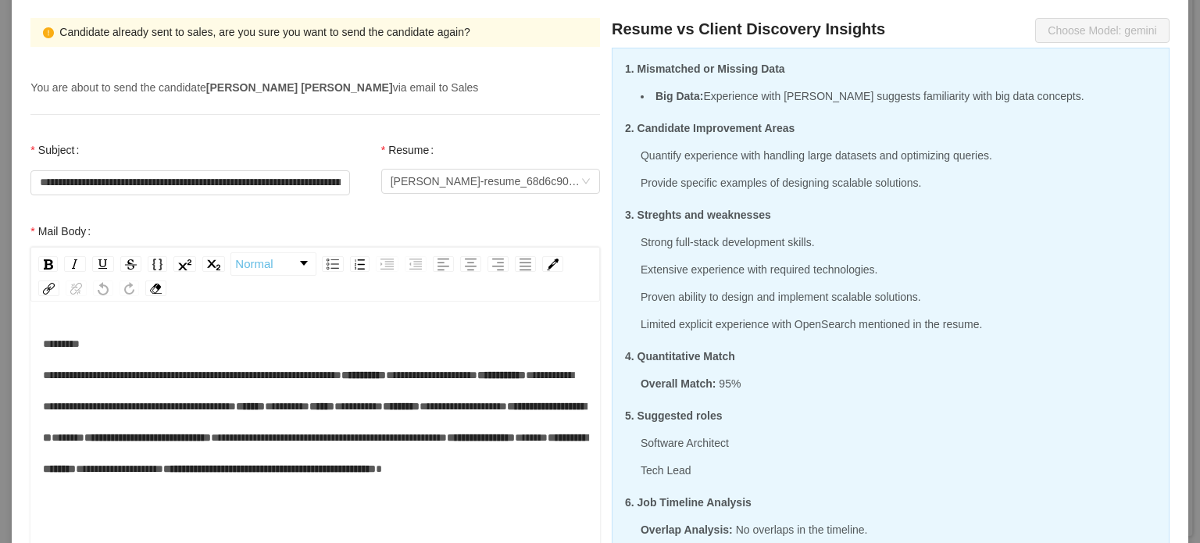
scroll to position [0, 0]
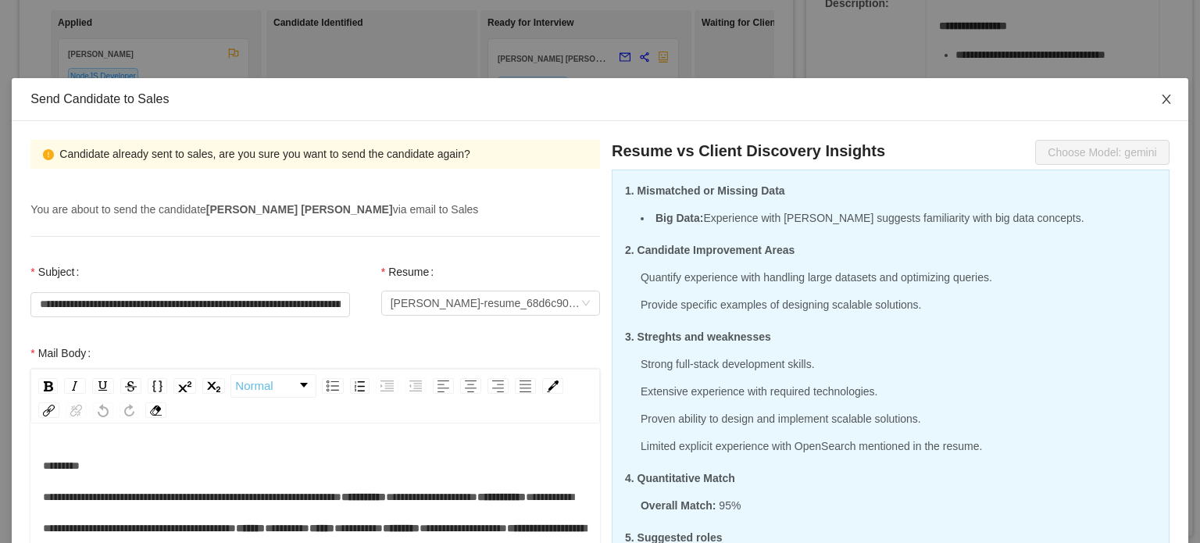
click at [1160, 105] on icon "icon: close" at bounding box center [1166, 99] width 12 height 12
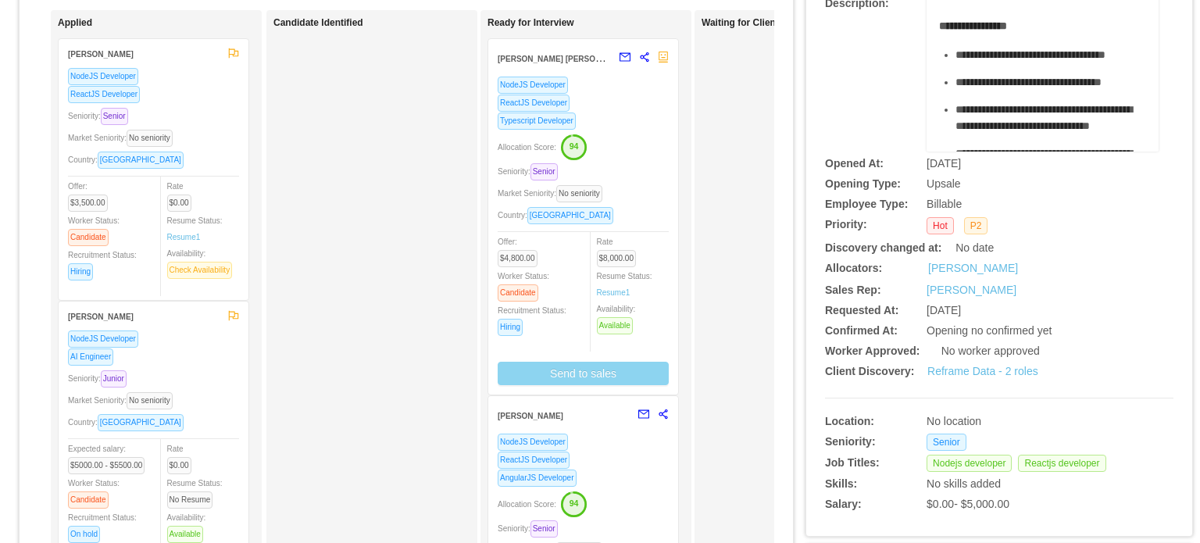
click at [635, 148] on div "Allocation Score: 94" at bounding box center [582, 146] width 171 height 25
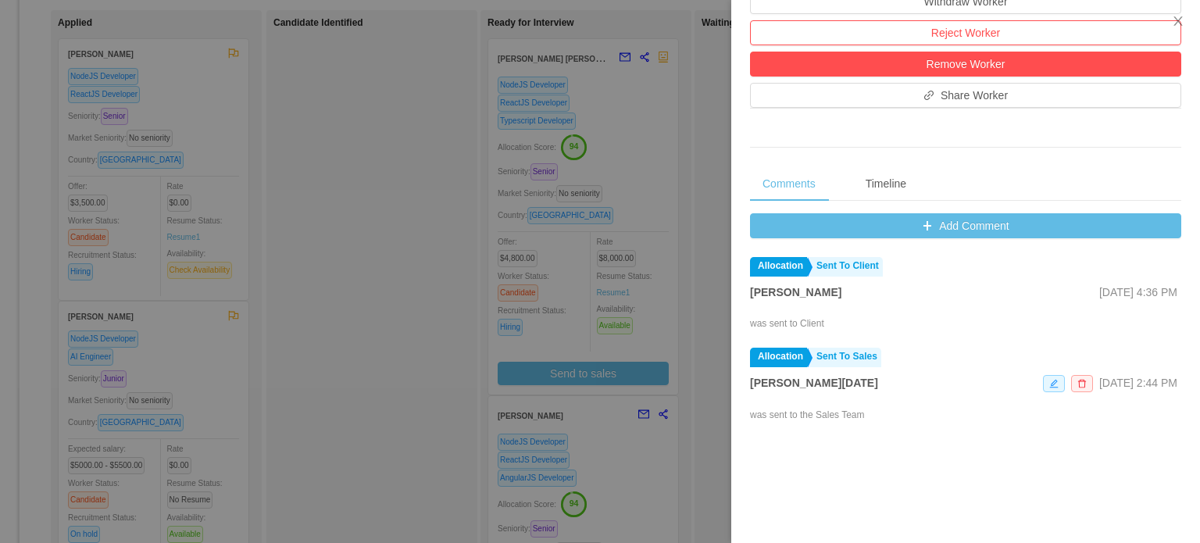
scroll to position [625, 0]
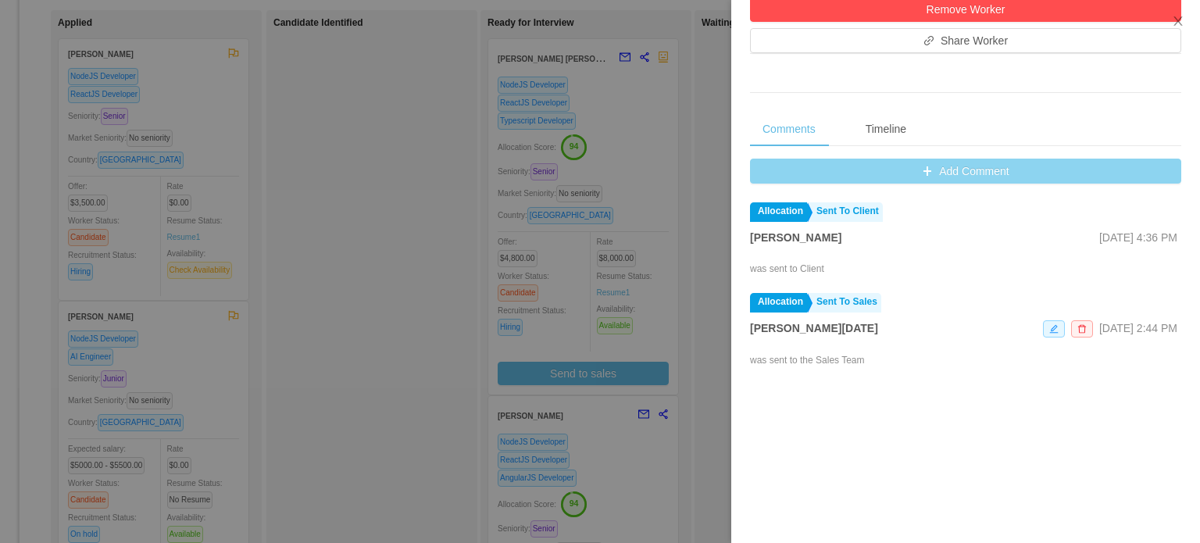
click at [967, 184] on button "Add Comment" at bounding box center [965, 171] width 431 height 25
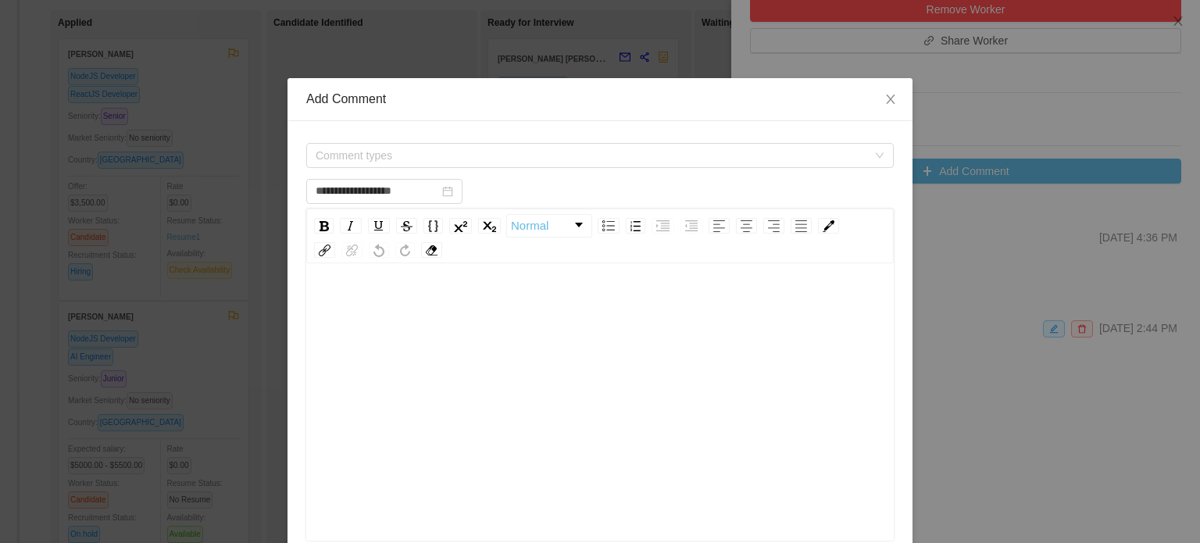
click at [513, 376] on div "rdw-editor" at bounding box center [600, 426] width 563 height 273
click at [568, 136] on div "**********" at bounding box center [599, 430] width 625 height 619
click at [557, 163] on span "Comment types" at bounding box center [594, 155] width 558 height 23
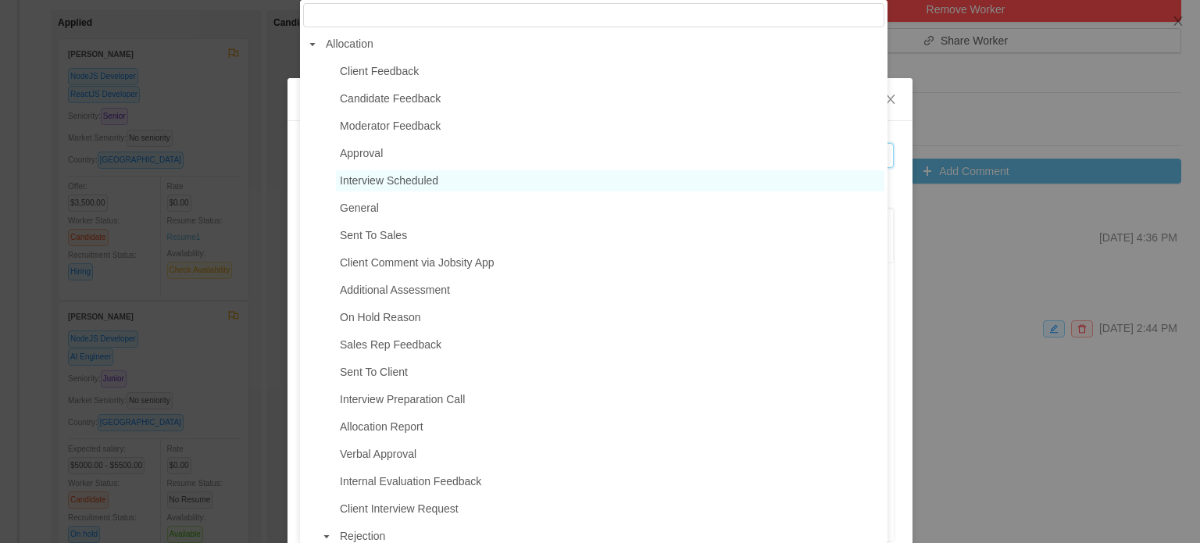
click at [402, 187] on span "Interview Scheduled" at bounding box center [389, 180] width 98 height 12
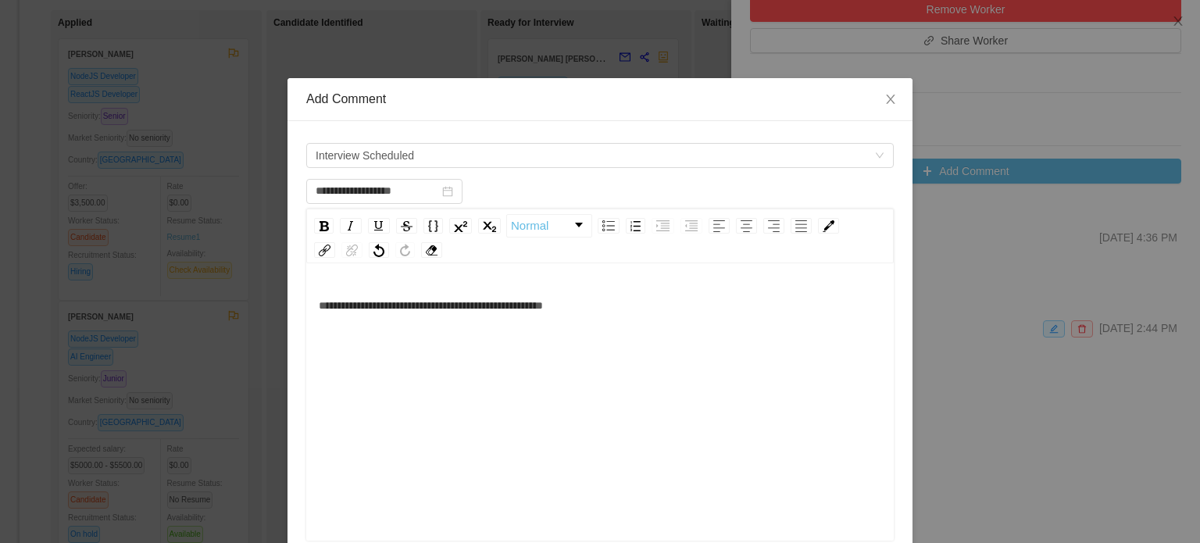
click at [633, 319] on div "**********" at bounding box center [600, 305] width 563 height 31
click at [465, 305] on span "**********" at bounding box center [431, 305] width 224 height 11
click at [470, 305] on span "**********" at bounding box center [431, 305] width 224 height 11
click at [581, 341] on div "**********" at bounding box center [600, 426] width 563 height 273
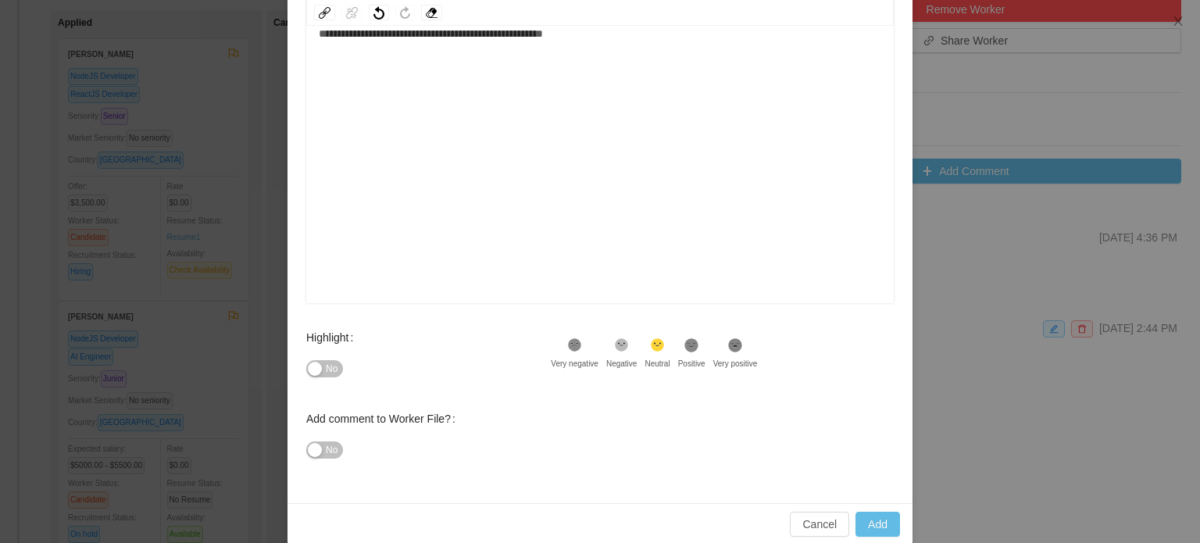
scroll to position [256, 0]
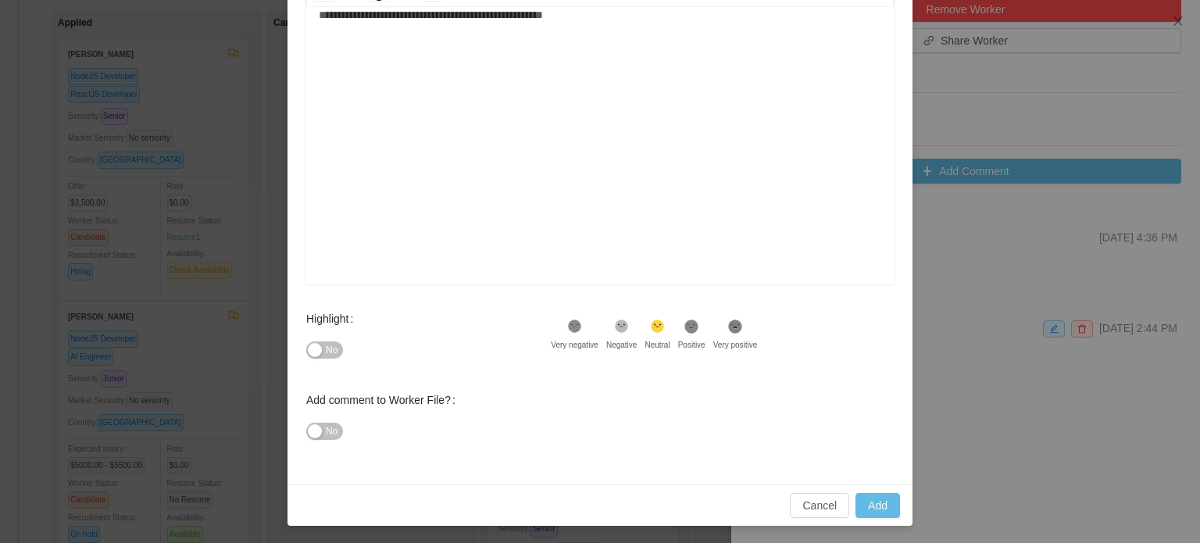
click at [324, 358] on div "No" at bounding box center [428, 349] width 244 height 31
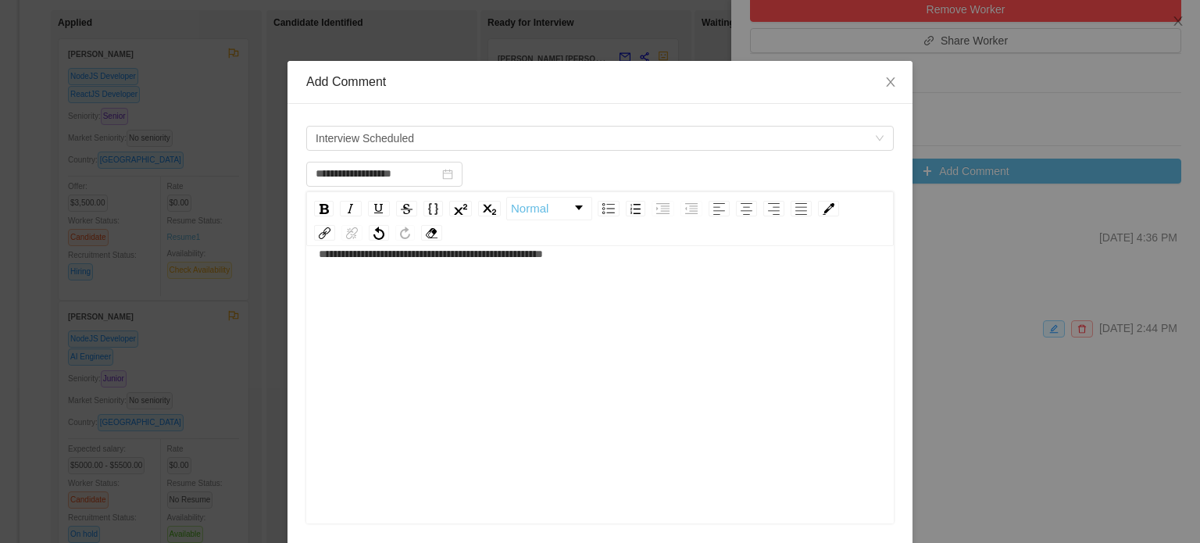
scroll to position [0, 0]
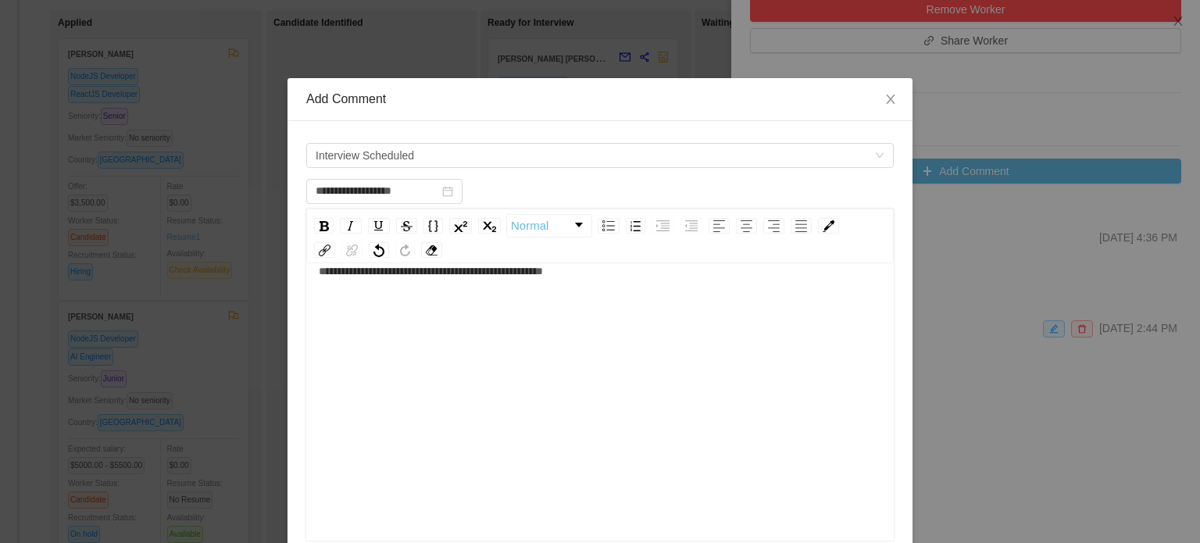
click at [786, 412] on div "**********" at bounding box center [600, 391] width 563 height 273
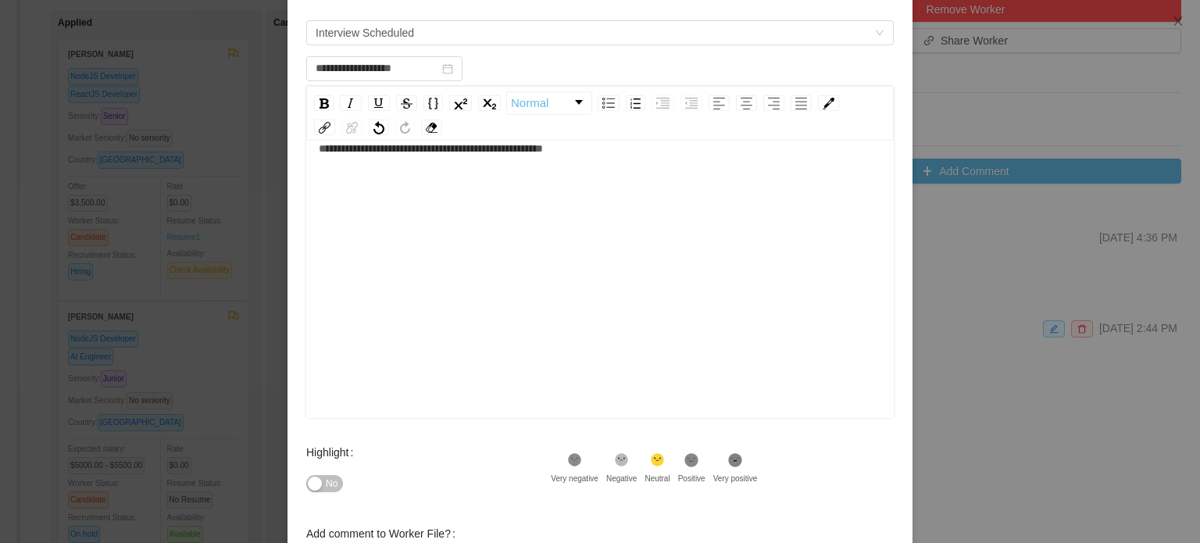
scroll to position [256, 0]
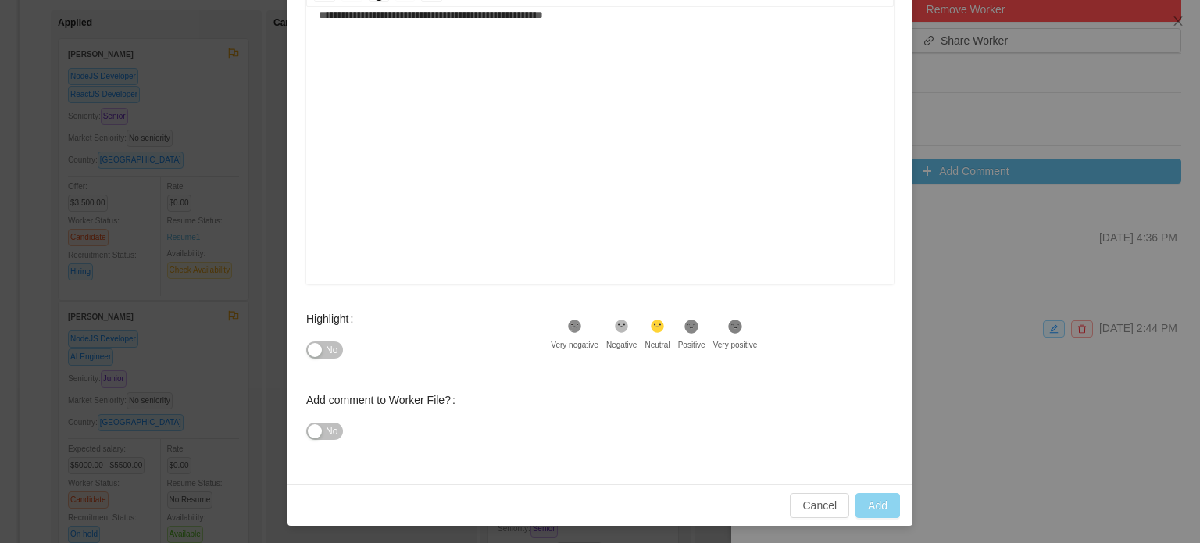
click at [872, 508] on button "Add" at bounding box center [877, 505] width 45 height 25
type input "**********"
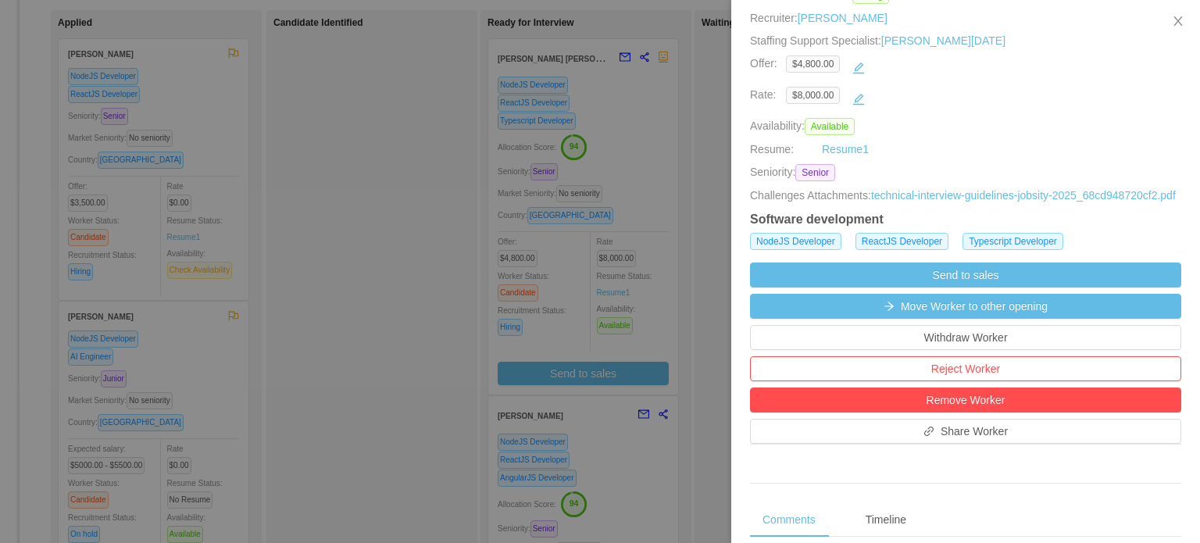
scroll to position [0, 0]
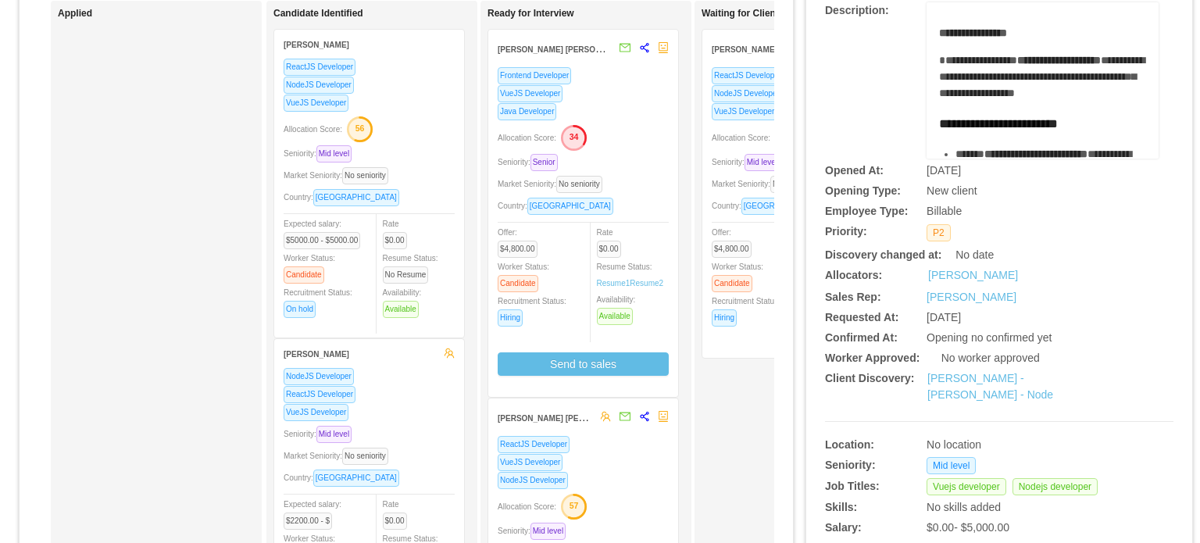
scroll to position [234, 0]
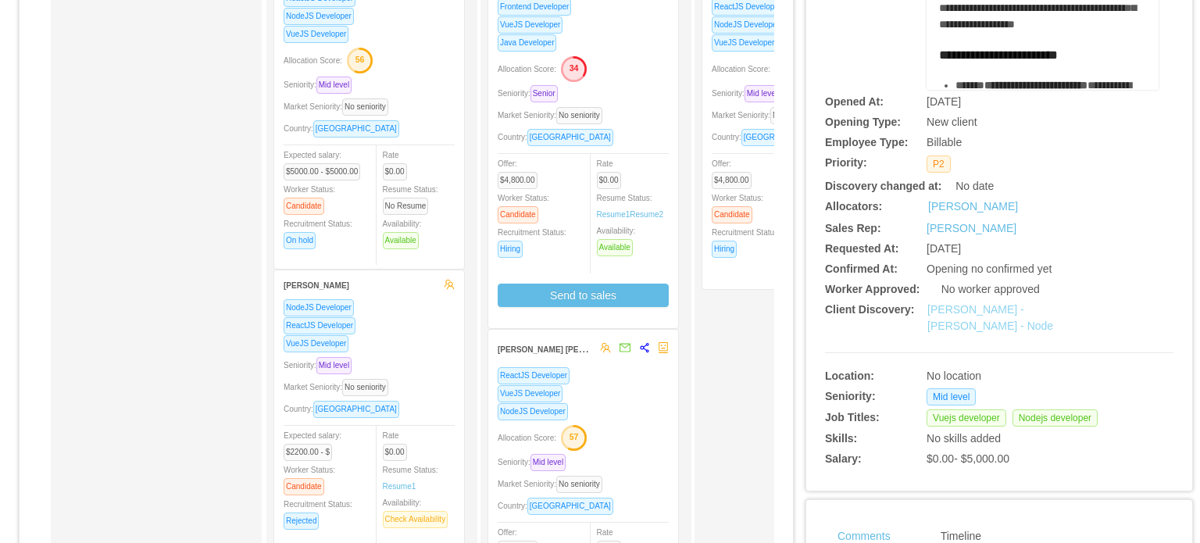
click at [975, 315] on link "[PERSON_NAME] - [PERSON_NAME] - Node" at bounding box center [990, 317] width 126 height 29
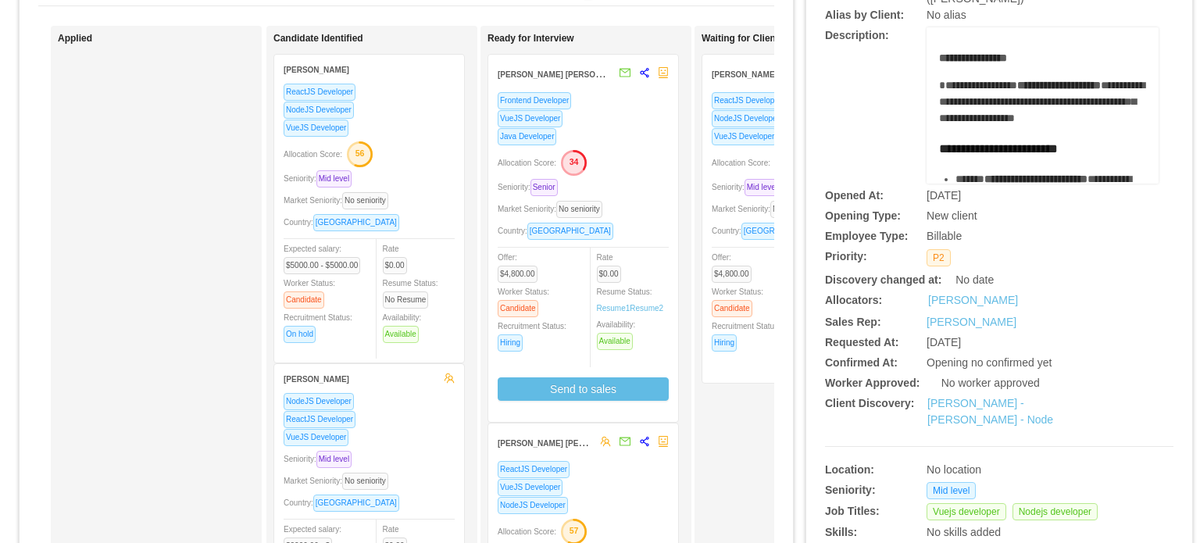
scroll to position [156, 0]
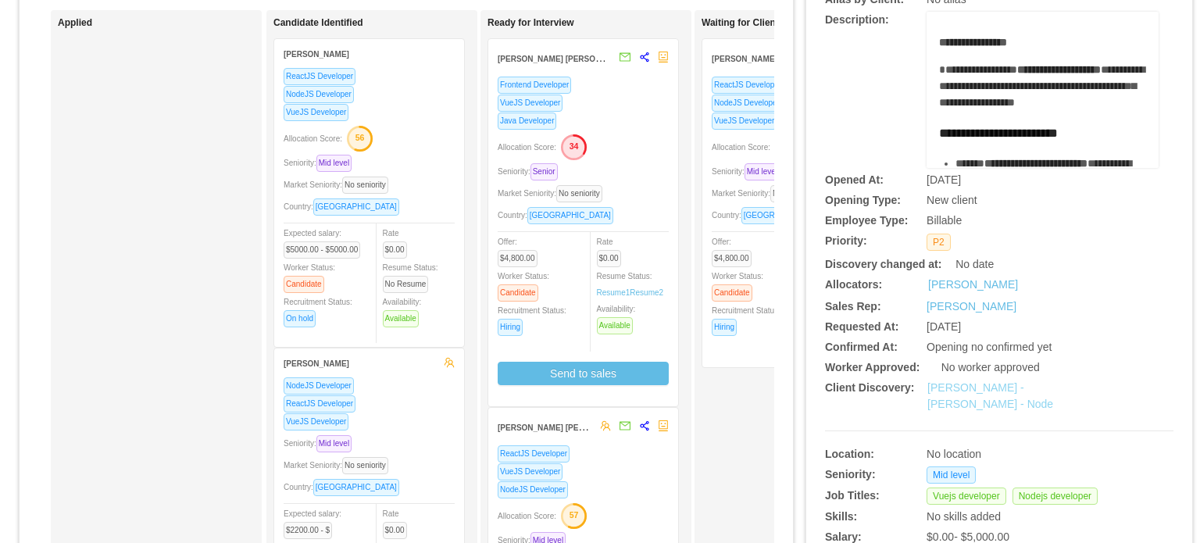
click at [976, 390] on link "Erkang Zheng - Fullstack VueJs - Node" at bounding box center [990, 395] width 126 height 29
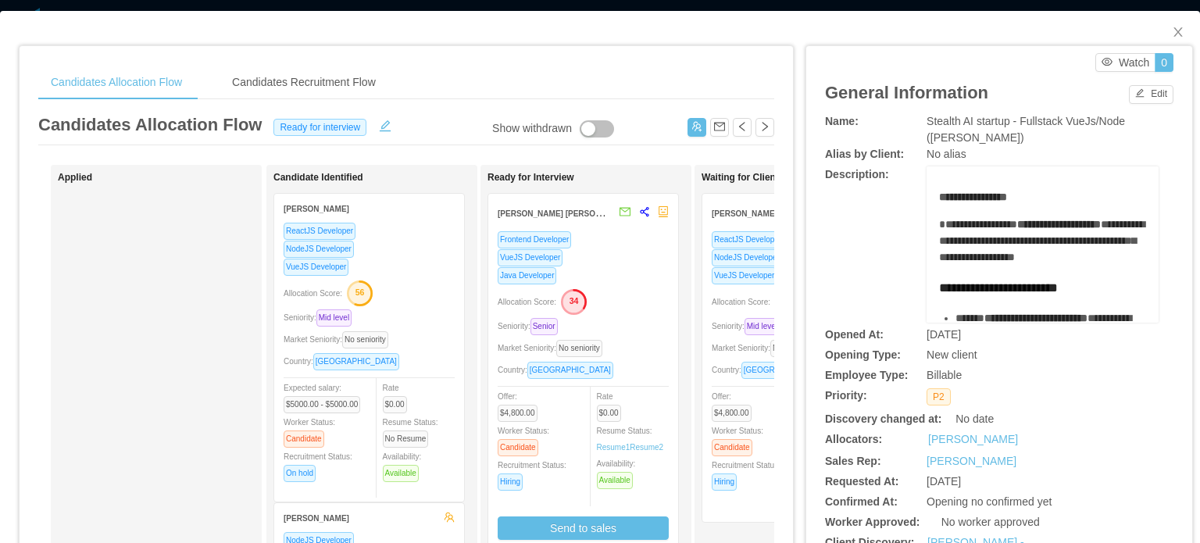
scroll to position [0, 0]
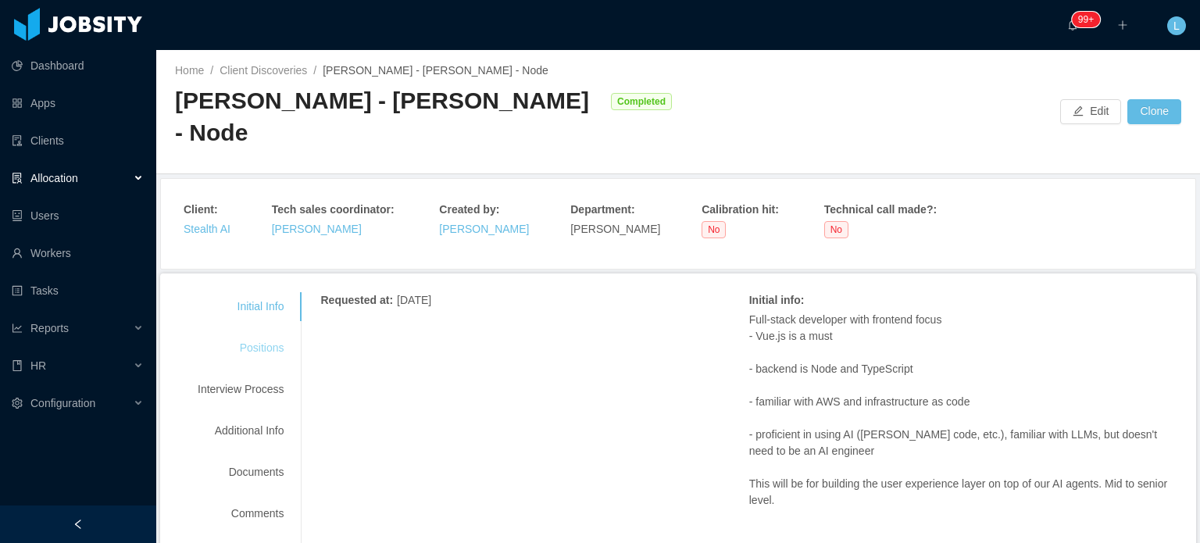
click at [248, 333] on div "Positions" at bounding box center [240, 347] width 123 height 29
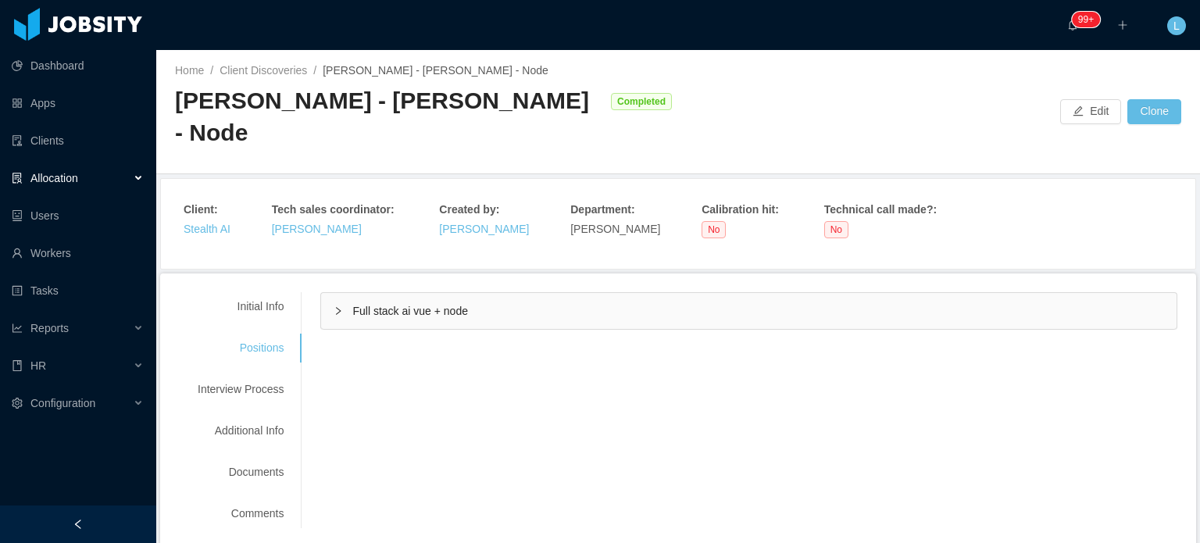
click at [380, 305] on span "Full stack ai vue + node" at bounding box center [409, 311] width 115 height 12
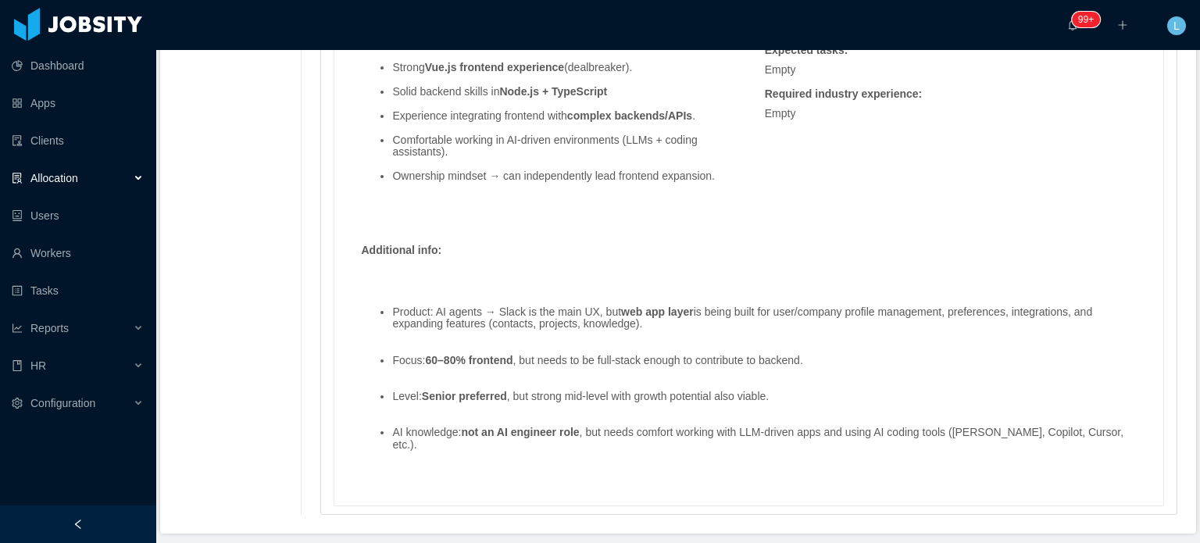
scroll to position [1359, 0]
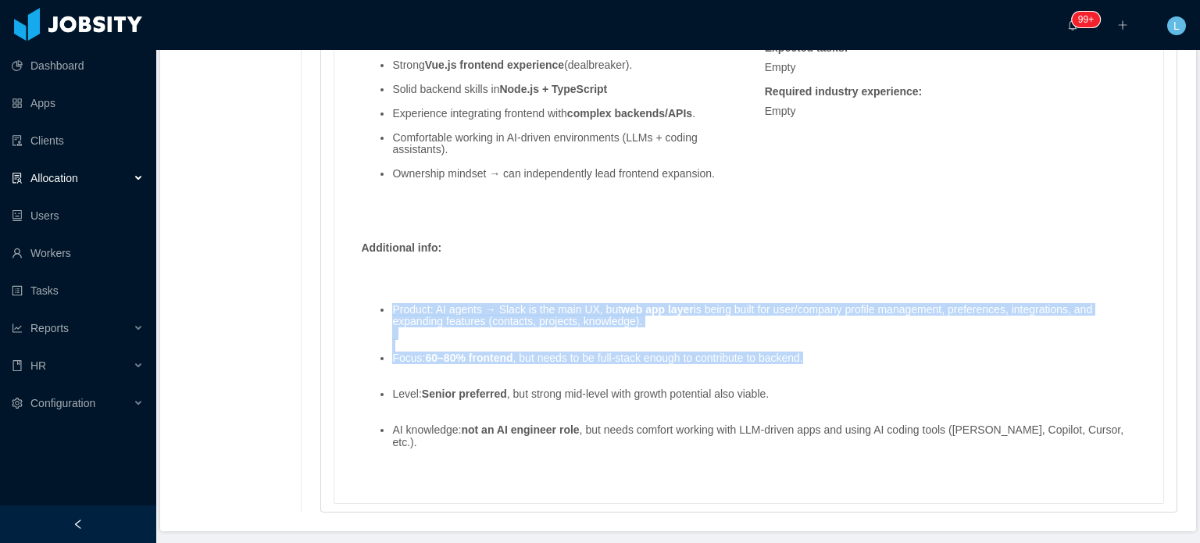
drag, startPoint x: 390, startPoint y: 274, endPoint x: 840, endPoint y: 326, distance: 453.6
click at [840, 326] on ul "Product: AI agents → Slack is the main UX, but web app layer is being built for…" at bounding box center [748, 376] width 775 height 169
copy ul "Product: AI agents → Slack is the main UX, but web app layer is being built for…"
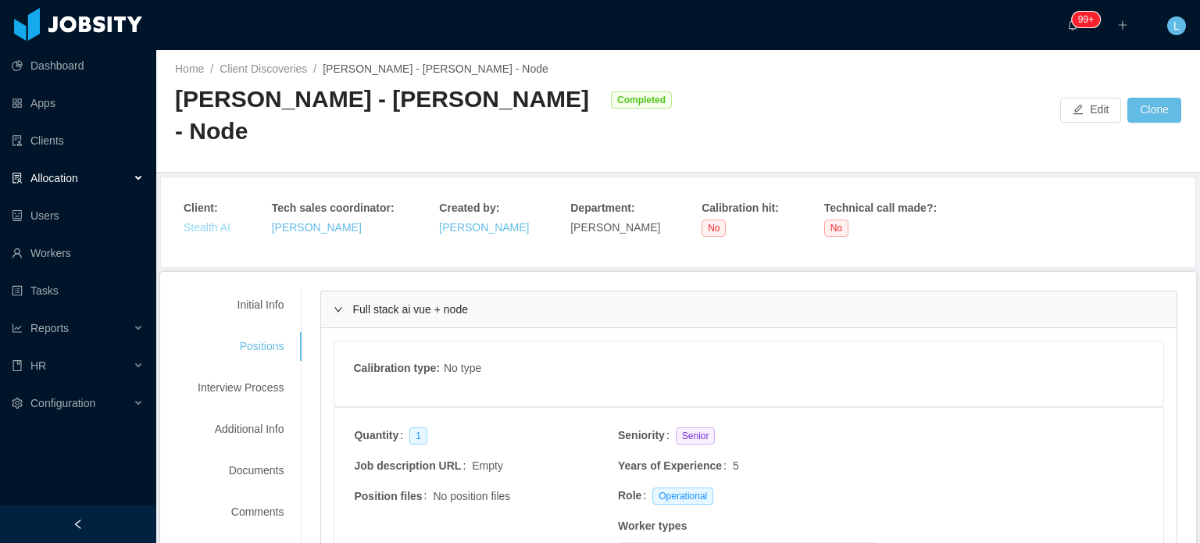
scroll to position [0, 0]
click at [222, 223] on link "Stealth AI" at bounding box center [207, 229] width 47 height 12
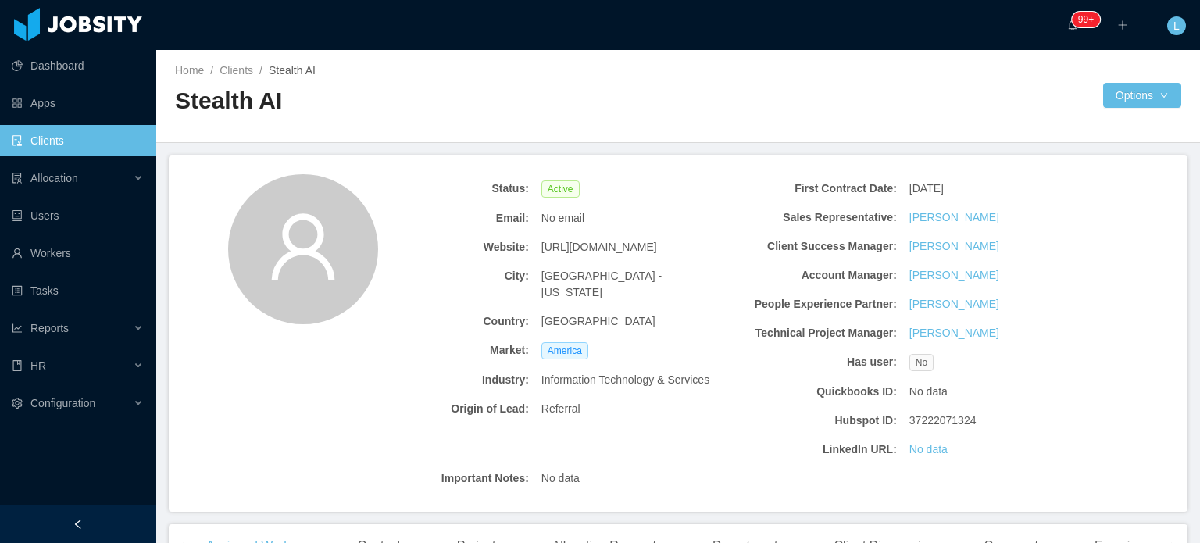
click at [618, 244] on span "[URL][DOMAIN_NAME]" at bounding box center [599, 247] width 116 height 16
copy span "[URL][DOMAIN_NAME]"
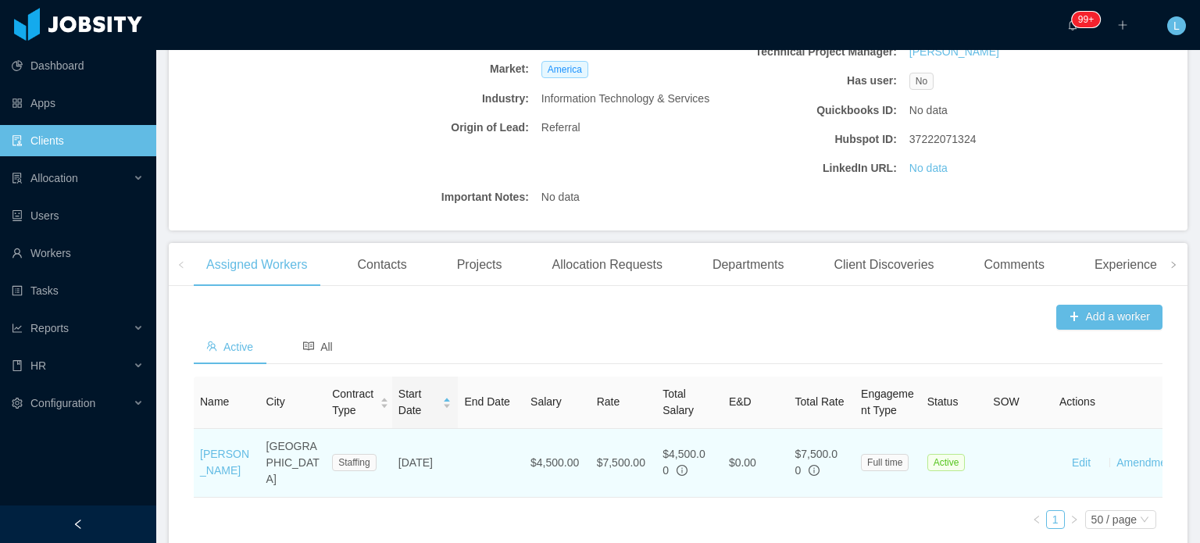
scroll to position [365, 0]
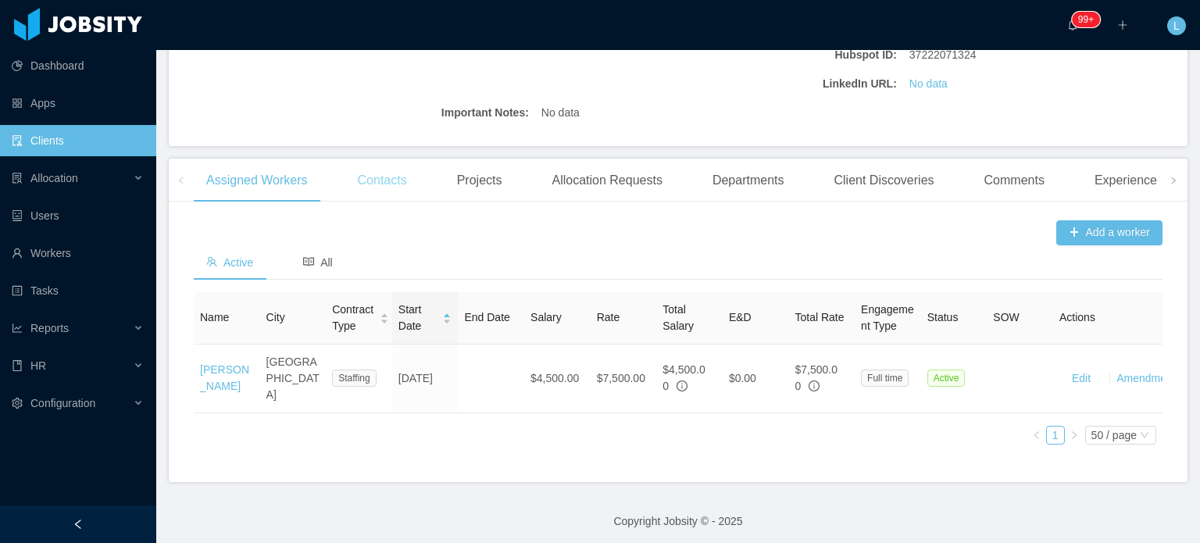
click at [390, 177] on div "Contacts" at bounding box center [382, 181] width 74 height 44
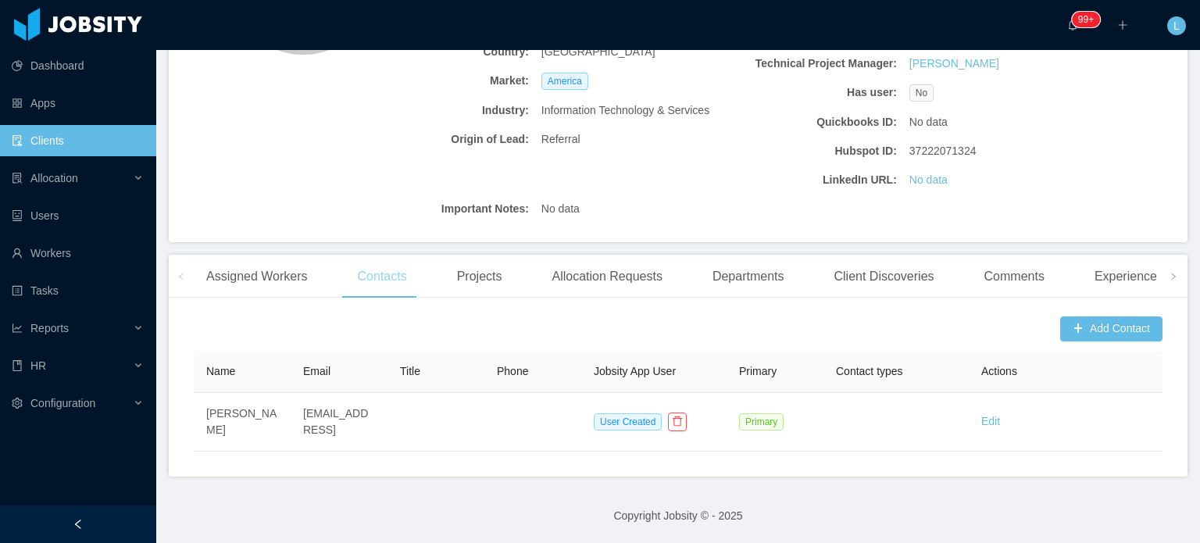
scroll to position [268, 0]
click at [486, 283] on div "Projects" at bounding box center [479, 278] width 70 height 44
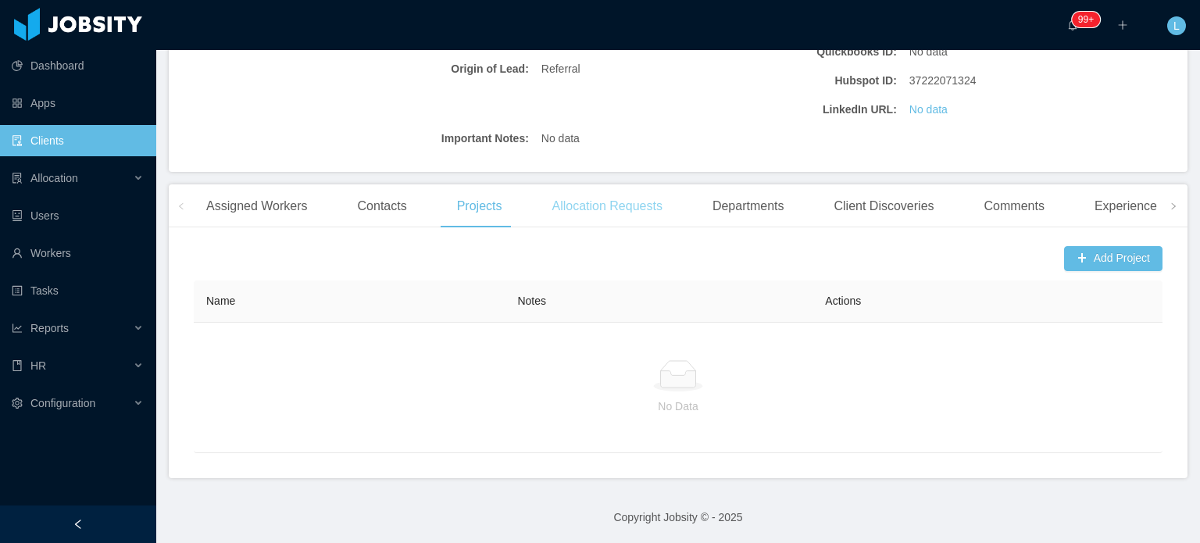
click at [590, 203] on div "Allocation Requests" at bounding box center [606, 206] width 135 height 44
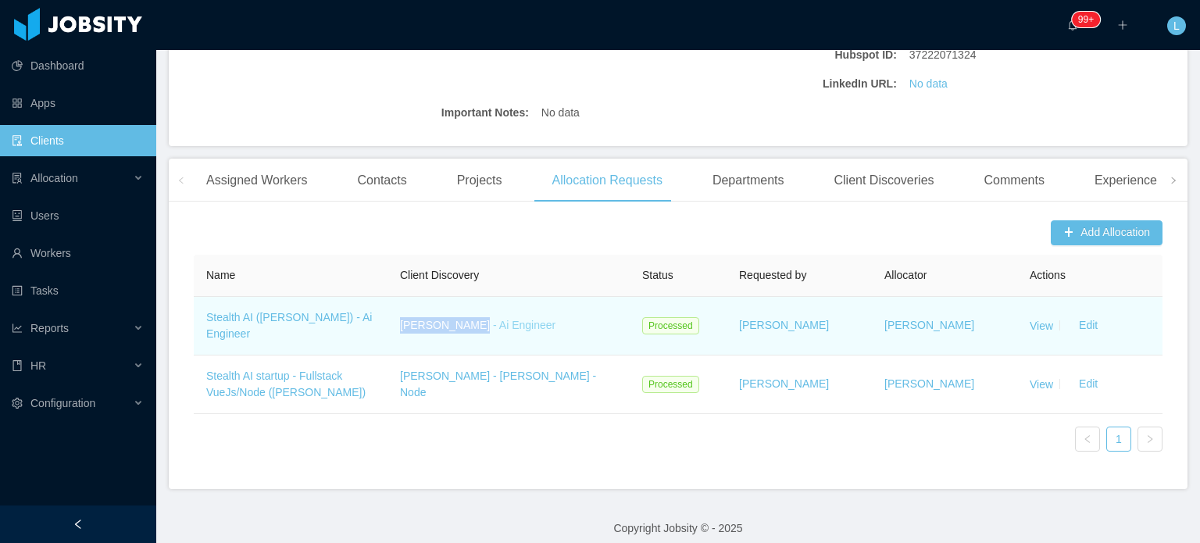
drag, startPoint x: 394, startPoint y: 324, endPoint x: 460, endPoint y: 327, distance: 66.5
click at [465, 325] on td "[PERSON_NAME] - Ai Engineer" at bounding box center [508, 326] width 242 height 59
copy link "[PERSON_NAME]"
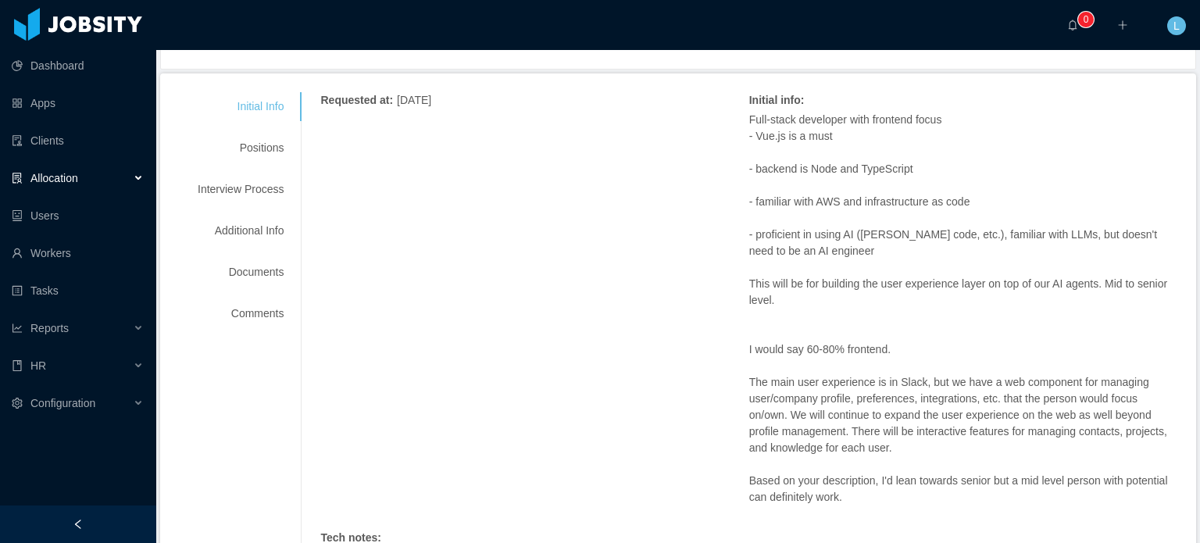
scroll to position [234, 0]
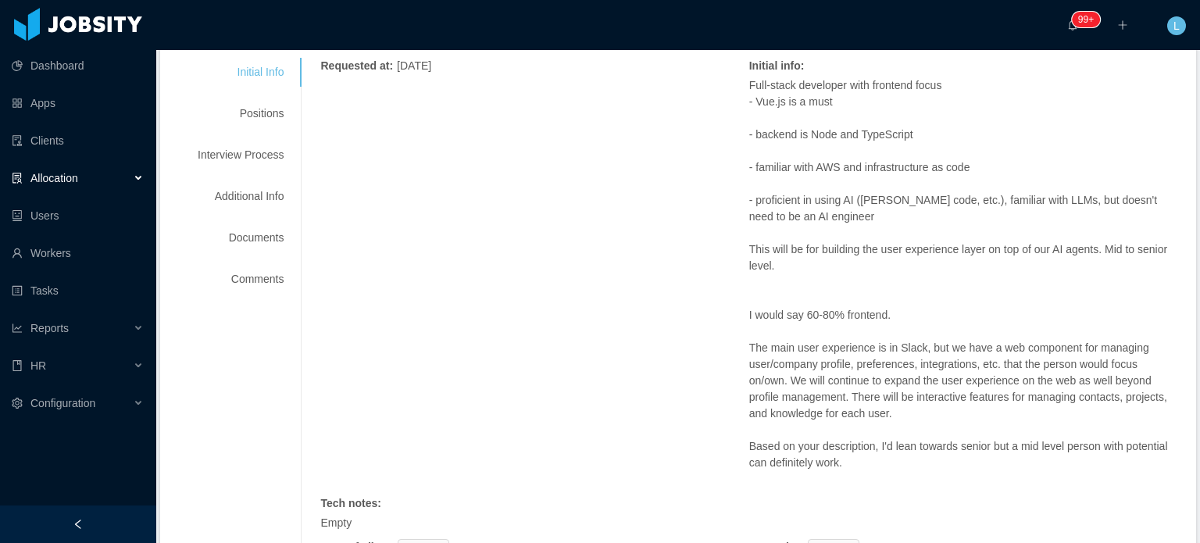
drag, startPoint x: 738, startPoint y: 319, endPoint x: 886, endPoint y: 382, distance: 161.0
click at [886, 382] on div "Requested at : [DATE] Initial info : Full-stack developer with frontend focus -…" at bounding box center [748, 356] width 857 height 596
copy p "The main user experience is in Slack, but we have a web component for managing …"
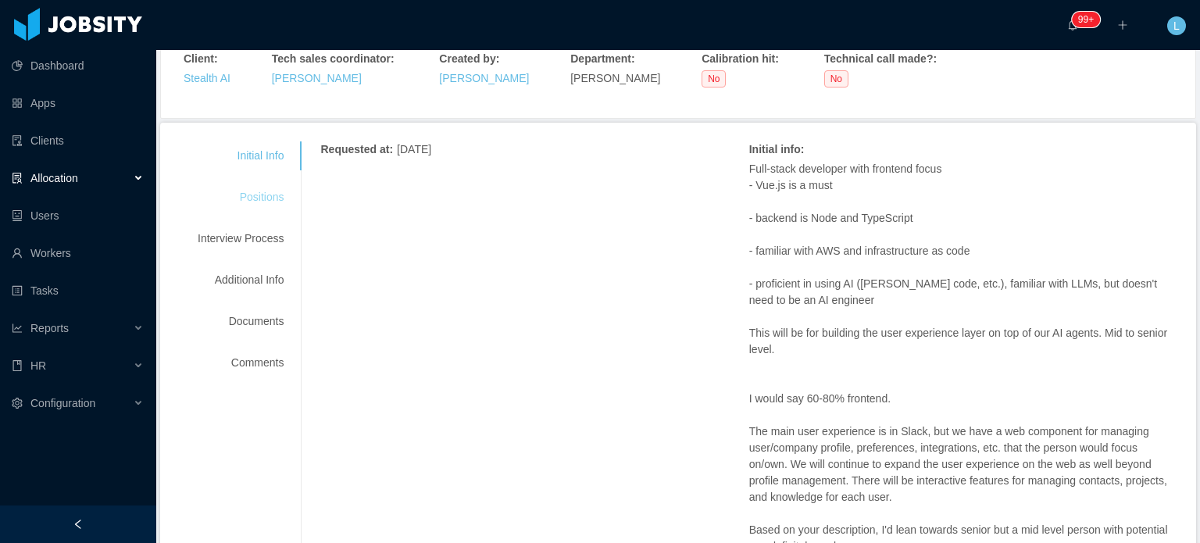
scroll to position [0, 0]
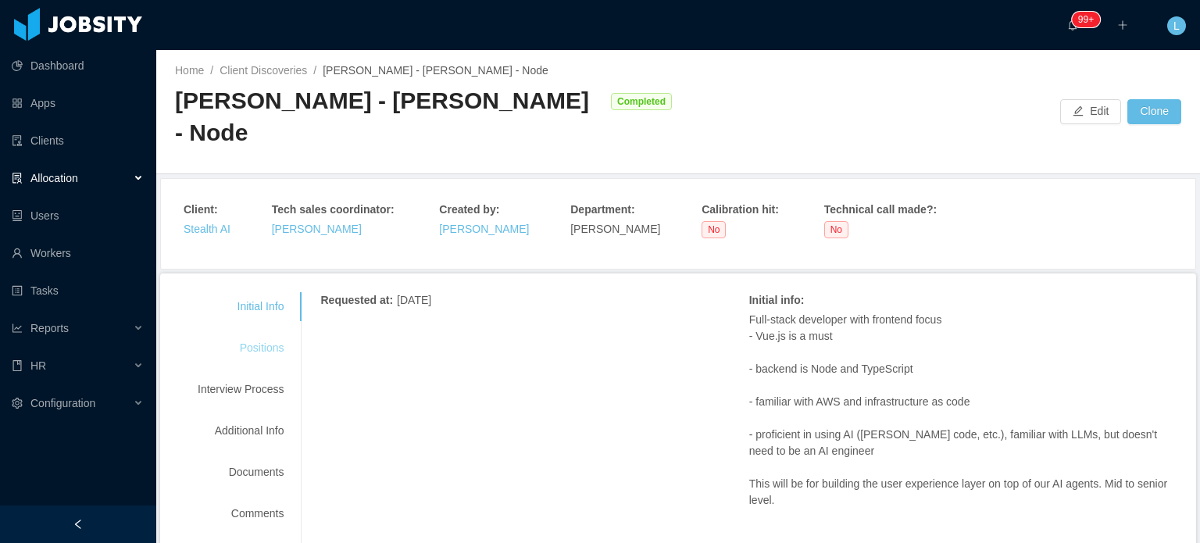
click at [252, 333] on div "Positions" at bounding box center [240, 347] width 123 height 29
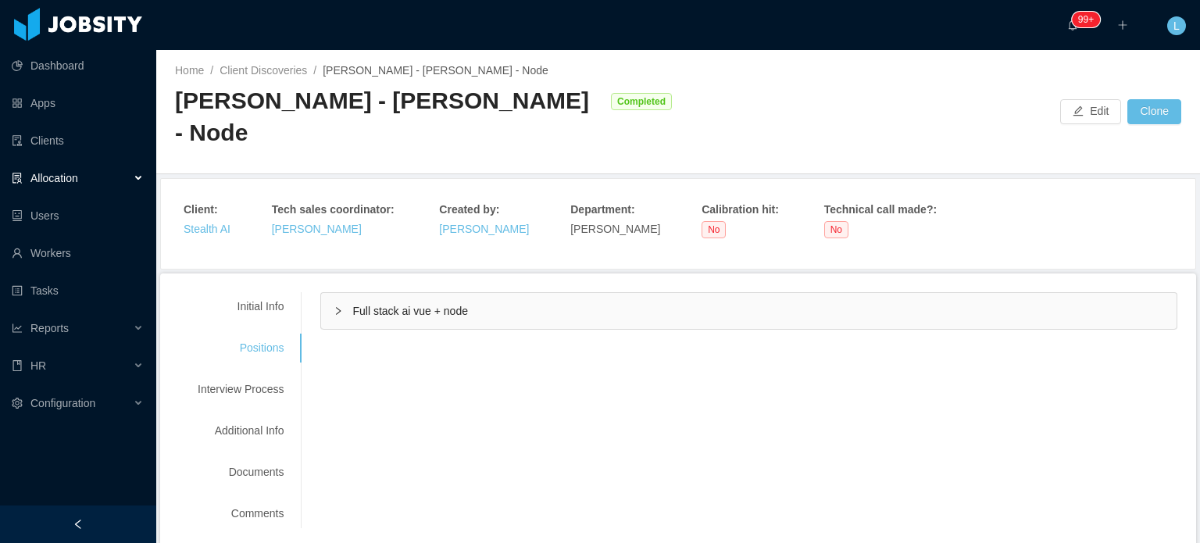
click at [435, 305] on span "Full stack ai vue + node" at bounding box center [409, 311] width 115 height 12
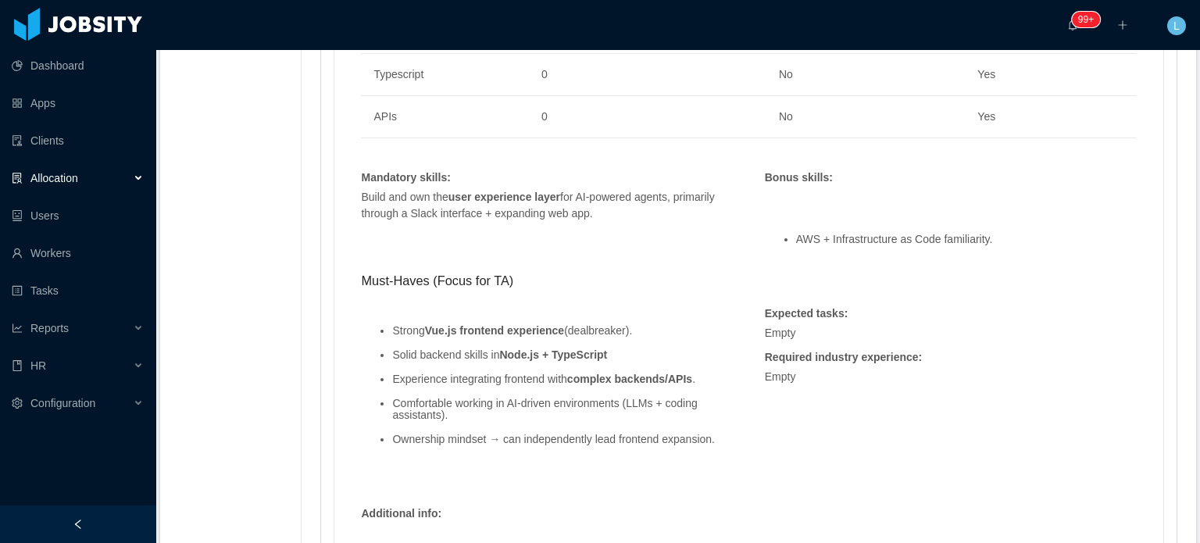
scroll to position [1359, 0]
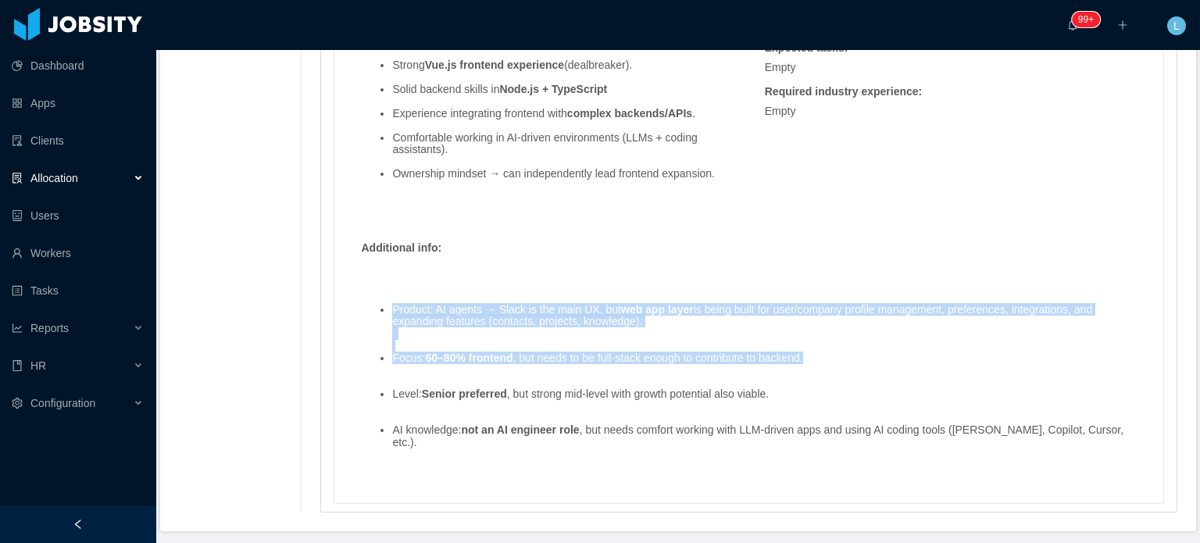
drag, startPoint x: 391, startPoint y: 276, endPoint x: 827, endPoint y: 323, distance: 438.2
click at [827, 323] on ul "Product: AI agents → Slack is the main UX, but web app layer is being built for…" at bounding box center [748, 376] width 775 height 169
copy ul "Product: AI agents → Slack is the main UX, but web app layer is being built for…"
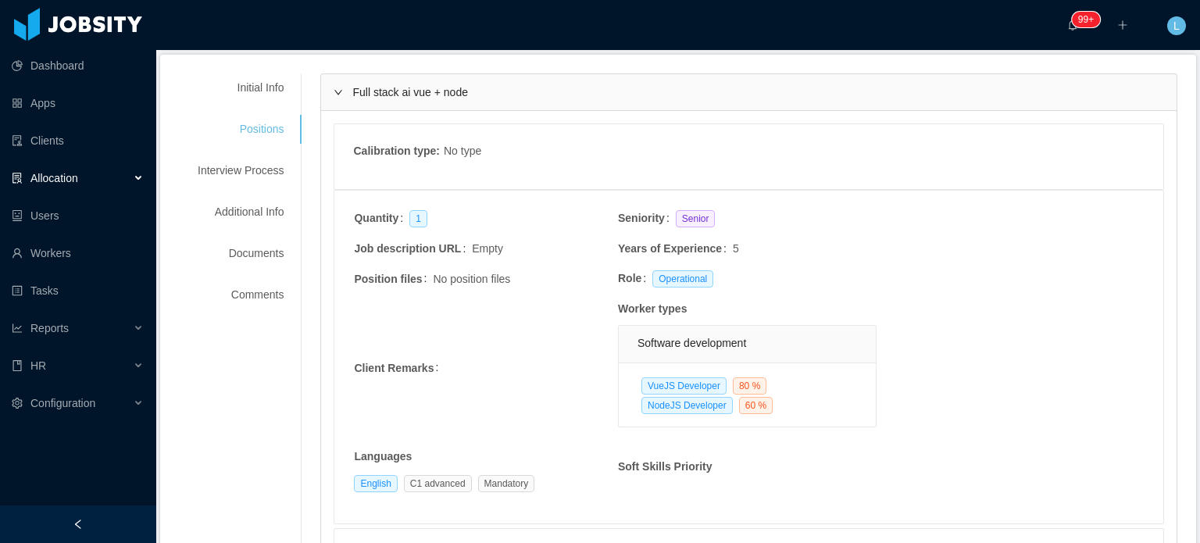
scroll to position [0, 0]
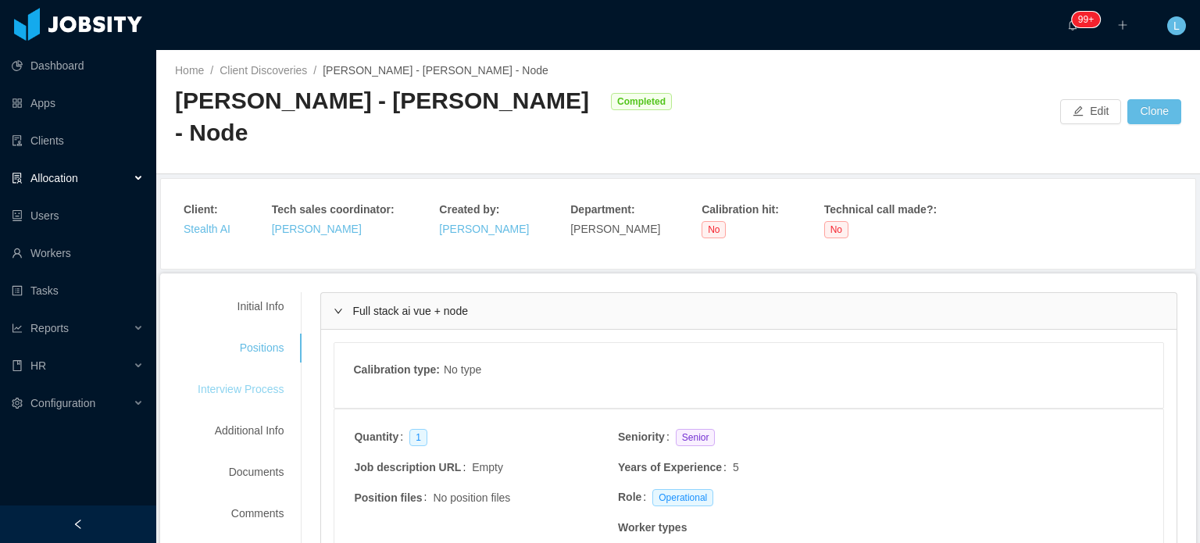
click at [253, 375] on div "Interview Process" at bounding box center [240, 389] width 123 height 29
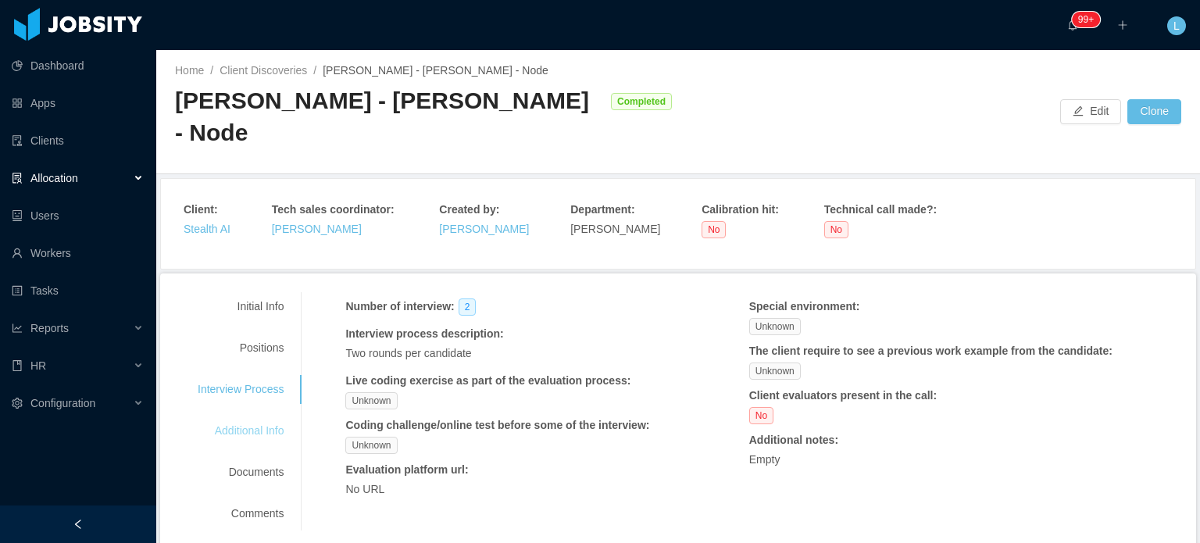
click at [262, 416] on div "Additional Info" at bounding box center [240, 430] width 123 height 29
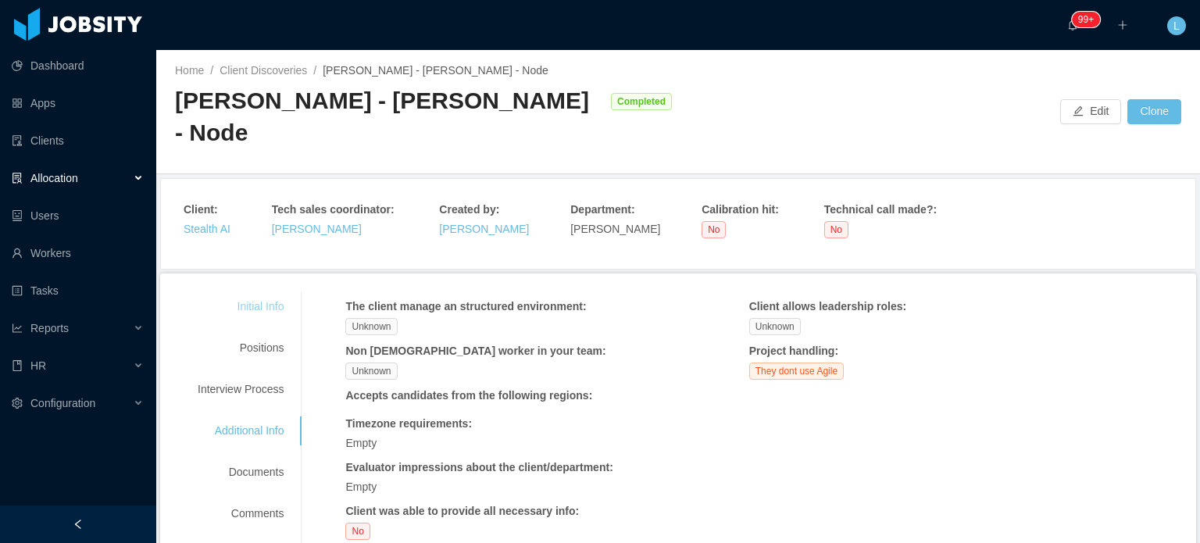
click at [270, 292] on div "Initial Info" at bounding box center [240, 306] width 123 height 29
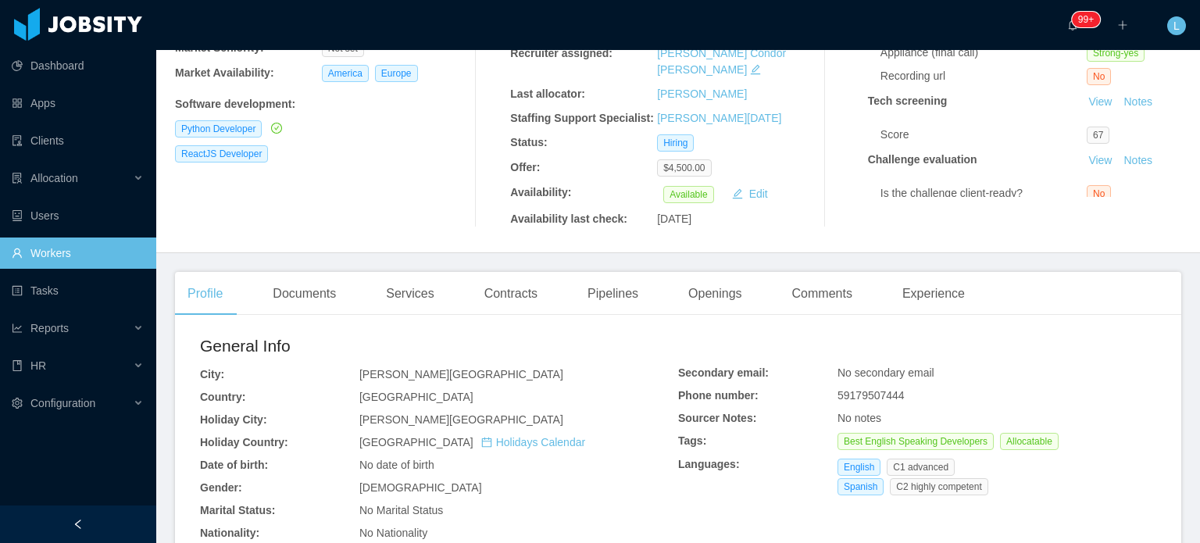
scroll to position [390, 0]
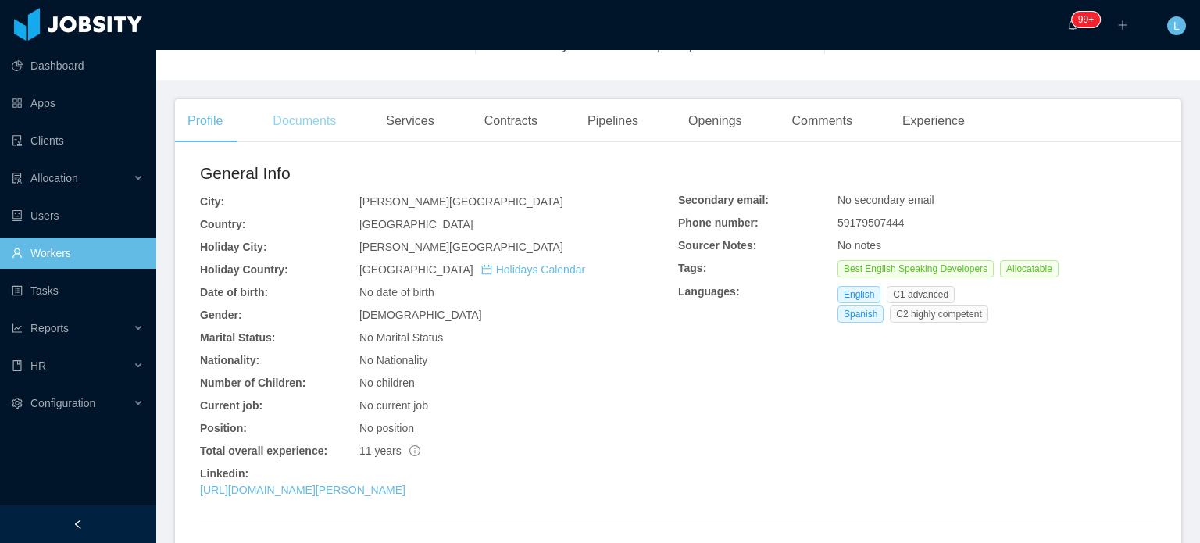
click at [291, 99] on div "Documents" at bounding box center [304, 121] width 88 height 44
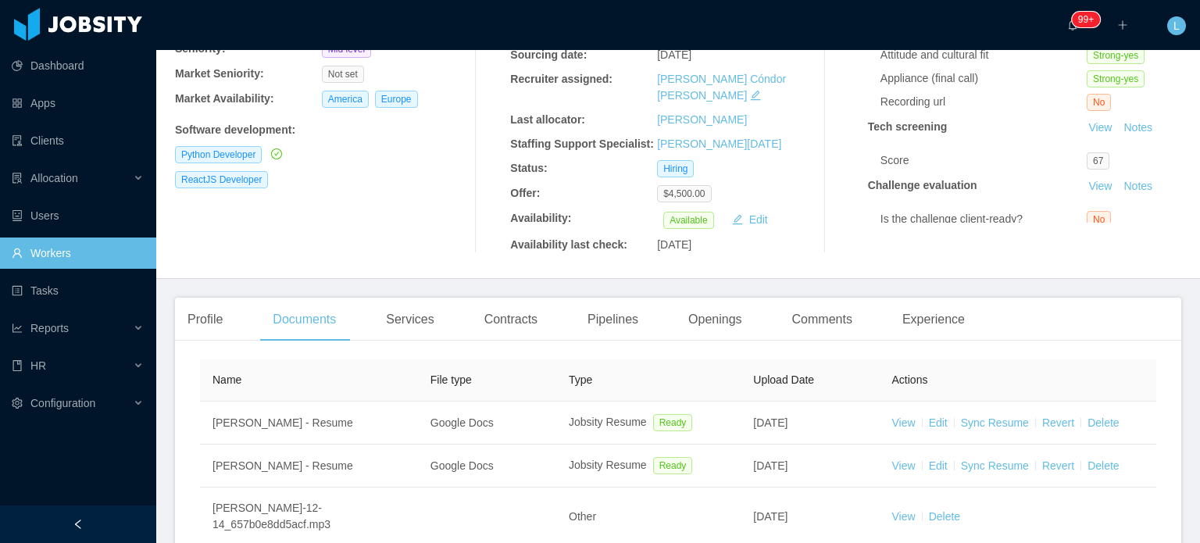
scroll to position [390, 0]
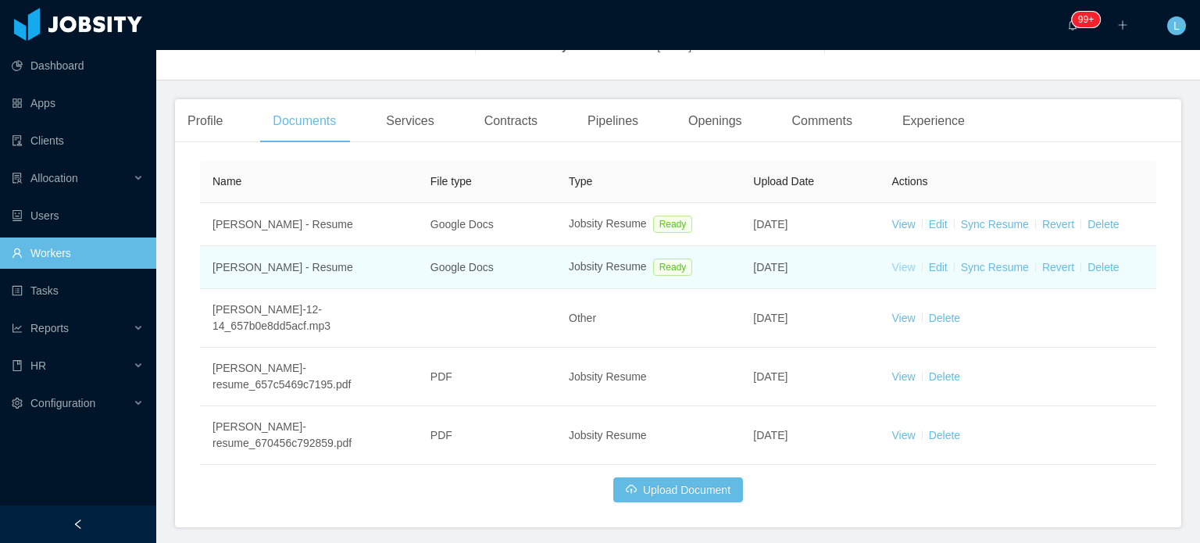
click at [896, 261] on link "View" at bounding box center [903, 267] width 23 height 12
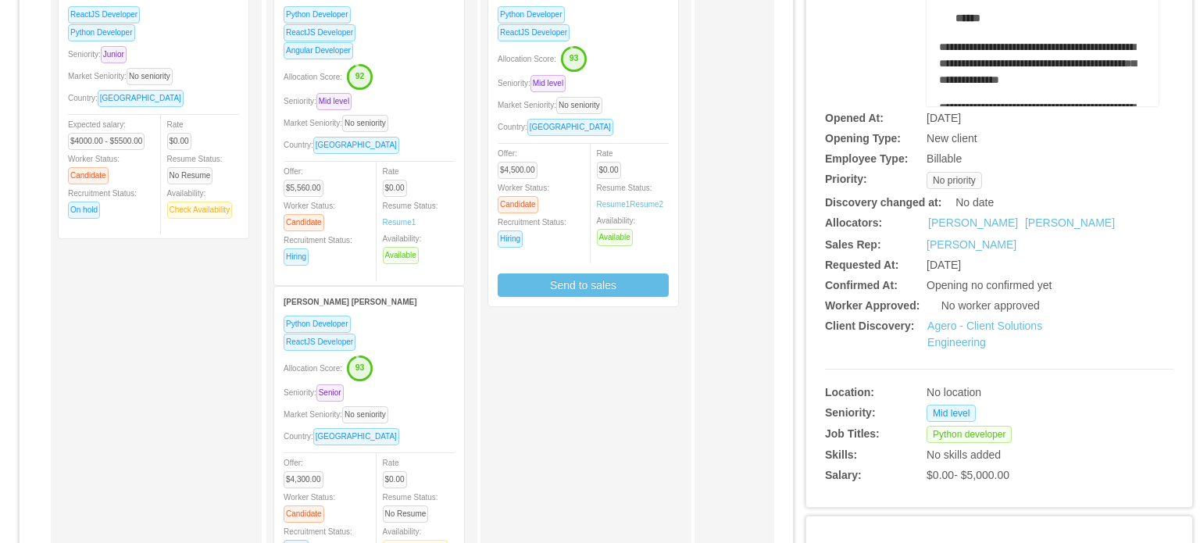
scroll to position [234, 0]
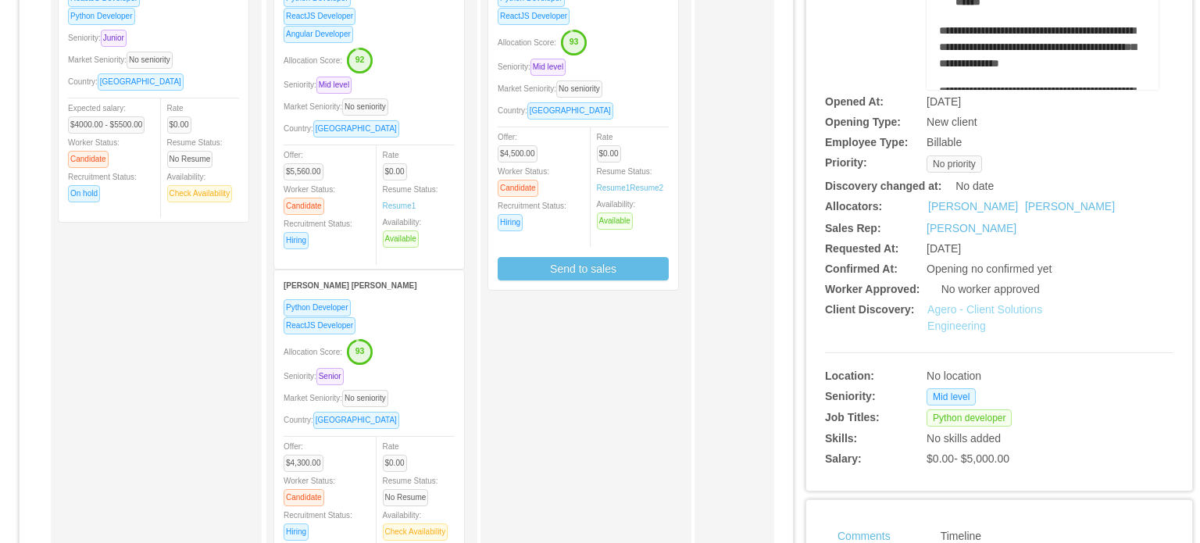
click at [975, 310] on link "Agero - Client Solutions Engineering" at bounding box center [984, 317] width 115 height 29
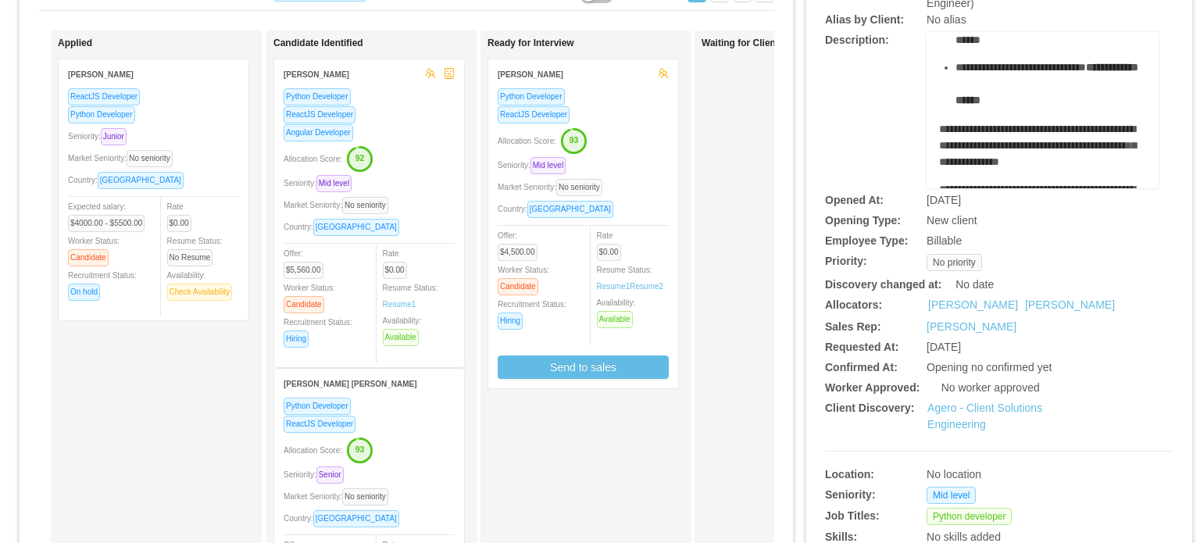
scroll to position [0, 0]
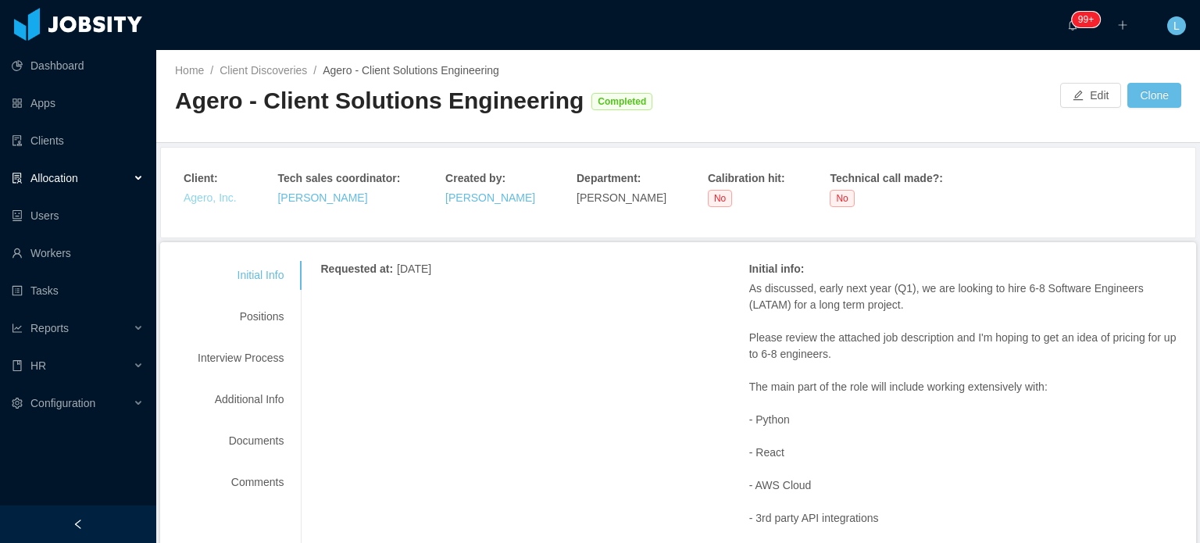
click at [206, 198] on link "Agero, Inc." at bounding box center [210, 197] width 53 height 12
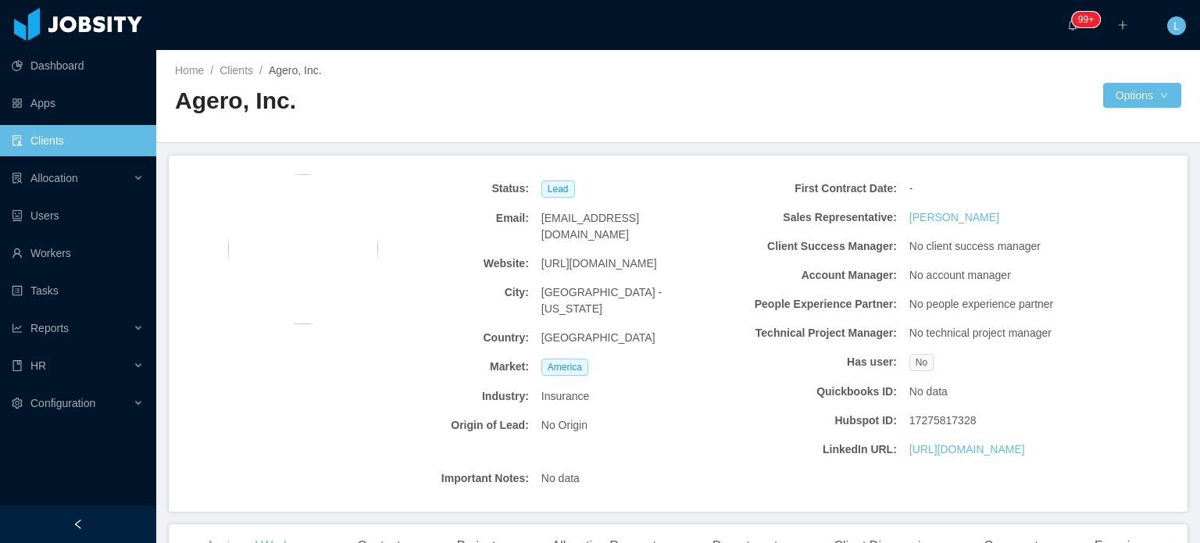
click at [612, 255] on span "[URL][DOMAIN_NAME]" at bounding box center [599, 263] width 116 height 16
copy span "[URL][DOMAIN_NAME]"
